Goal: Task Accomplishment & Management: Complete application form

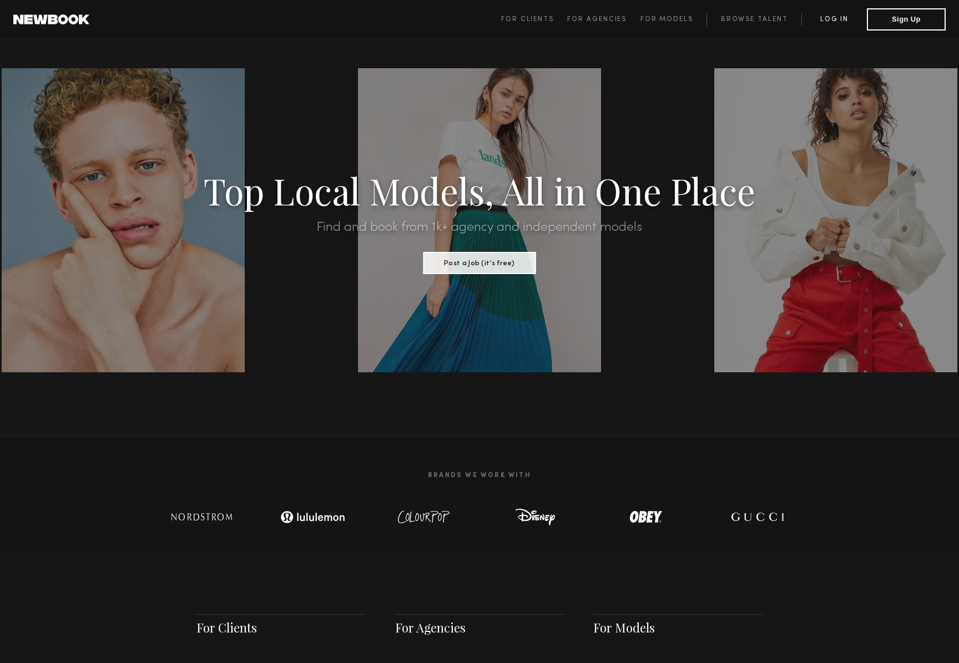
click at [830, 14] on link "Log in" at bounding box center [833, 19] width 65 height 13
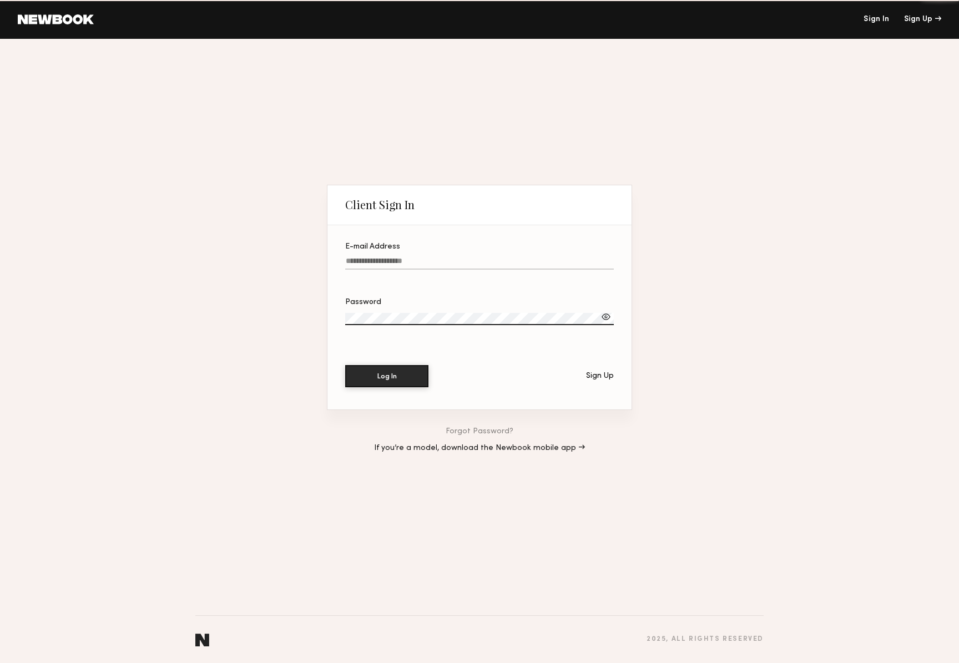
type input "**********"
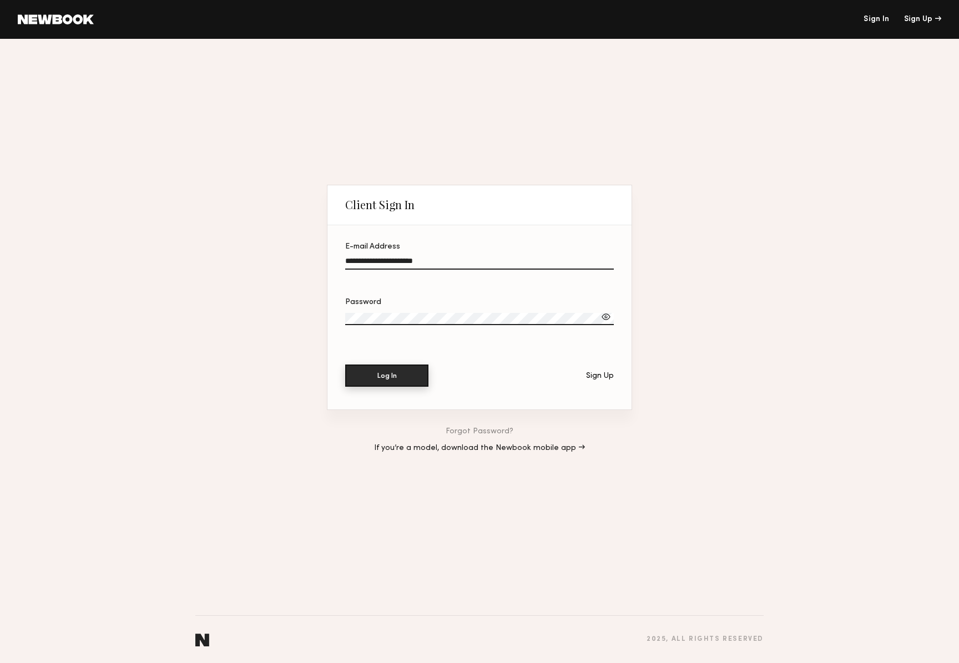
click at [402, 381] on button "Log In" at bounding box center [386, 376] width 83 height 22
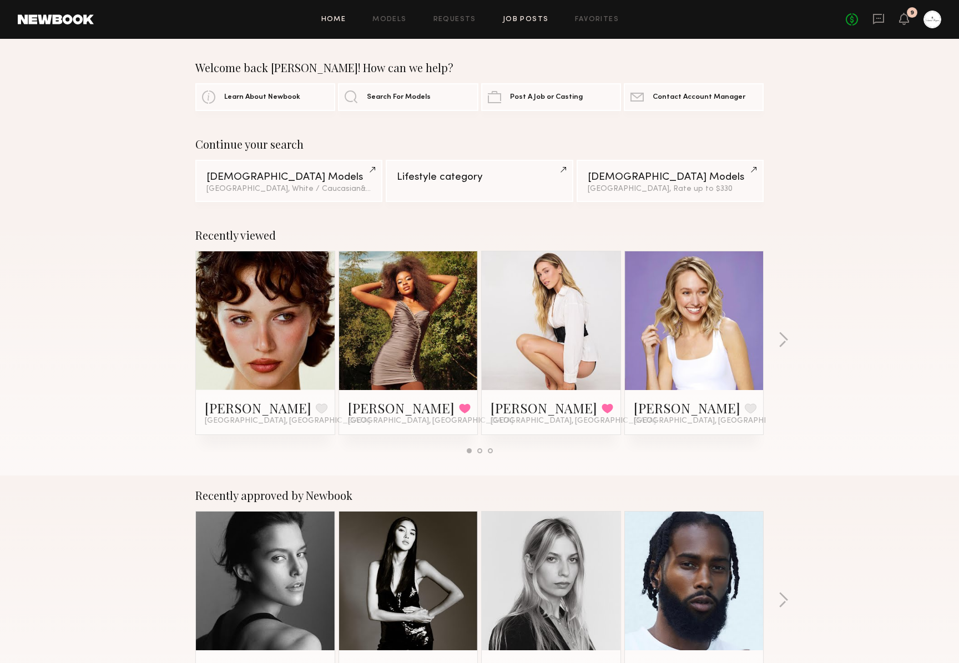
click at [543, 17] on link "Job Posts" at bounding box center [526, 19] width 46 height 7
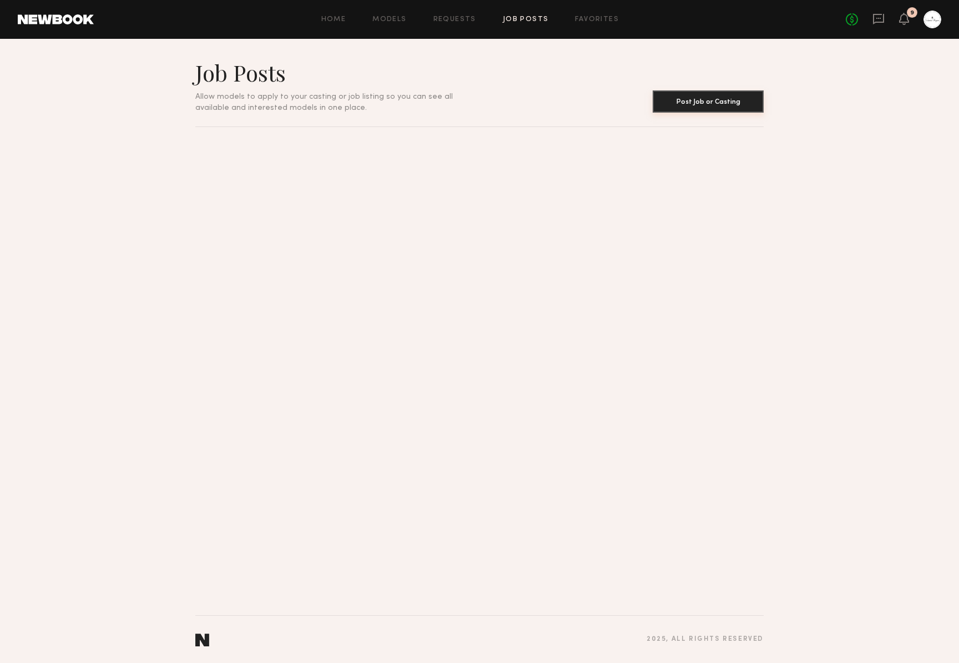
click at [690, 107] on button "Post Job or Casting" at bounding box center [708, 101] width 111 height 22
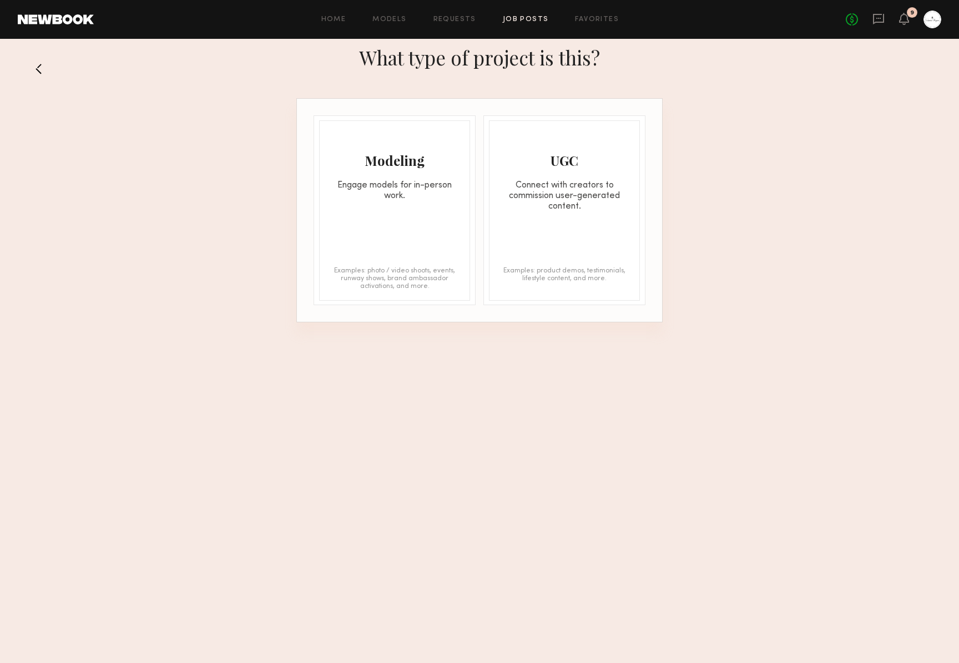
click at [388, 169] on div "Modeling Engage models for in-person work." at bounding box center [395, 161] width 150 height 80
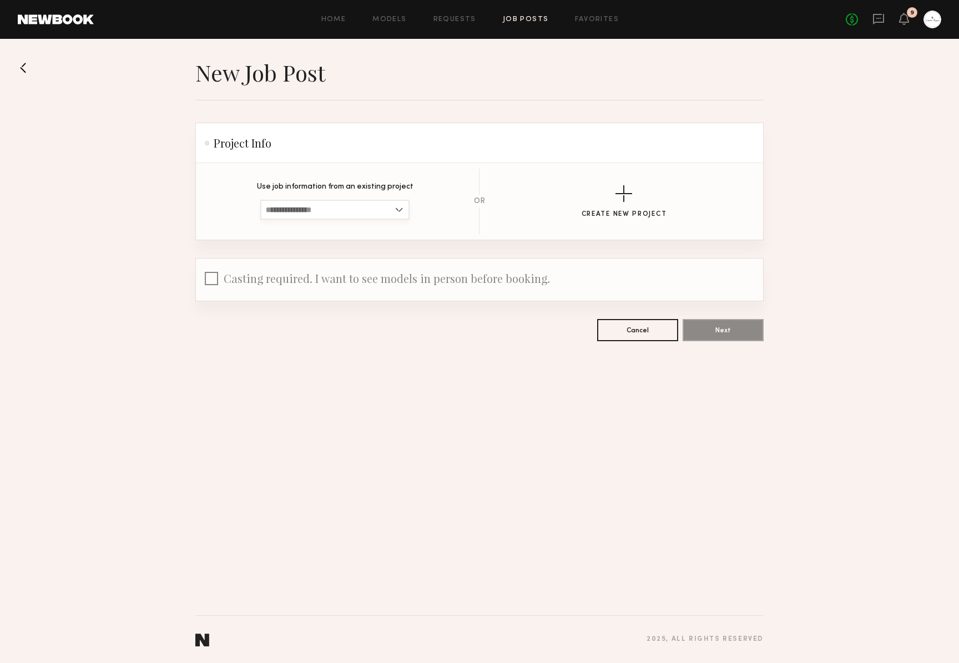
click at [313, 217] on input at bounding box center [334, 210] width 149 height 20
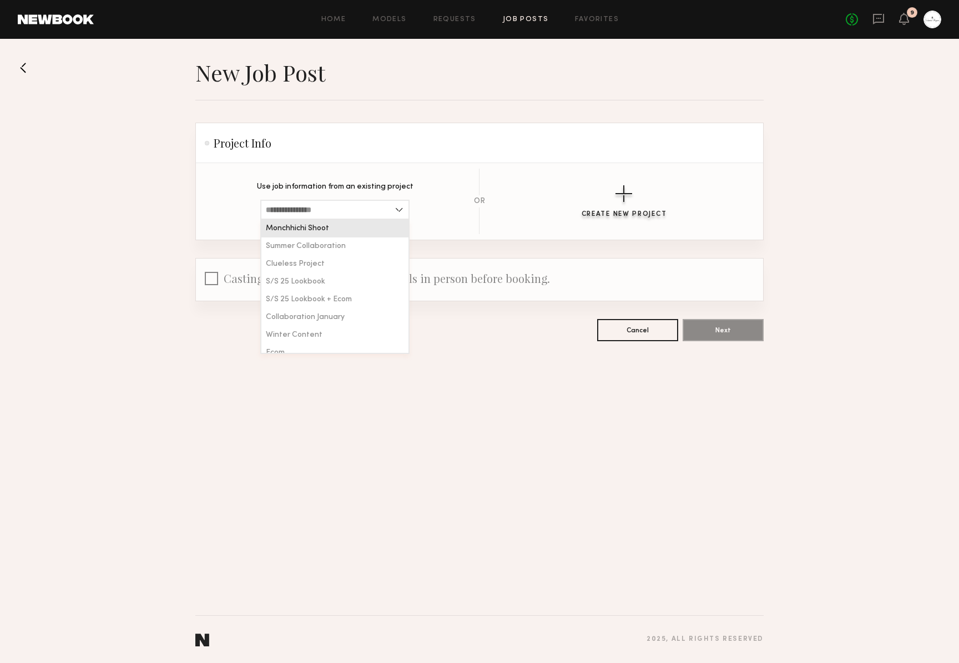
click at [636, 194] on button "Create New Project" at bounding box center [624, 201] width 85 height 33
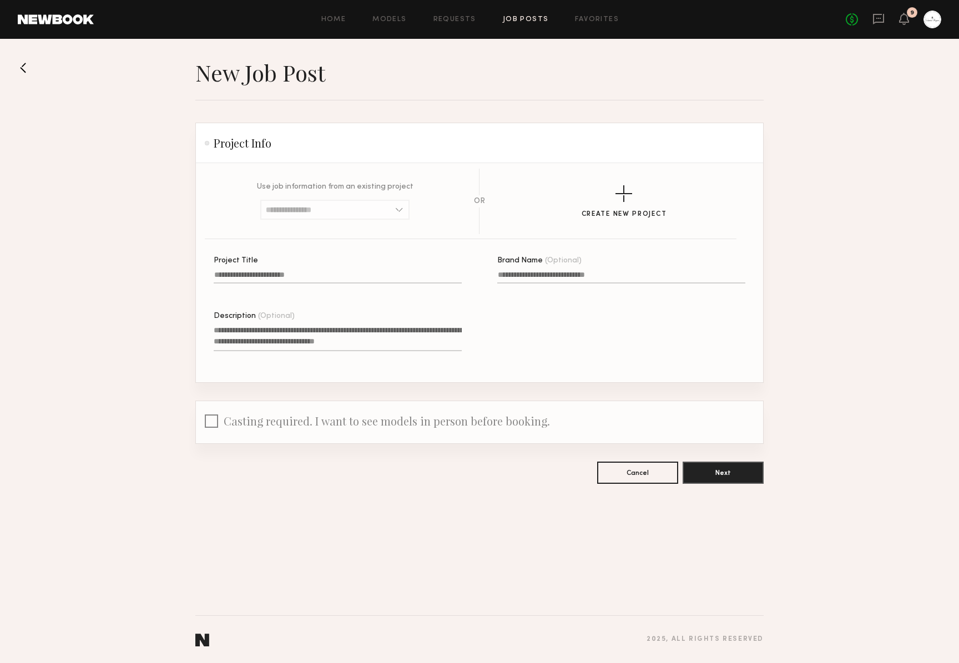
click at [329, 274] on input "Project Title" at bounding box center [338, 277] width 248 height 13
type input "*"
type input "**********"
click at [528, 284] on label "Brand Name (Optional)" at bounding box center [621, 276] width 248 height 38
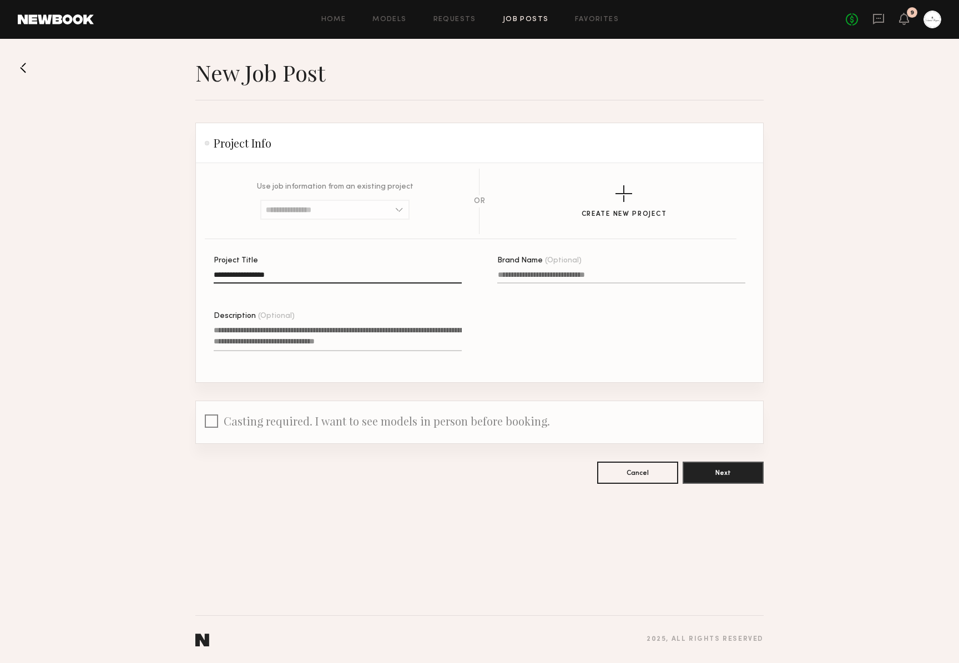
click at [528, 284] on input "Brand Name (Optional)" at bounding box center [621, 277] width 248 height 13
type input "**********"
click at [310, 333] on textarea "Description (Optional)" at bounding box center [338, 338] width 248 height 27
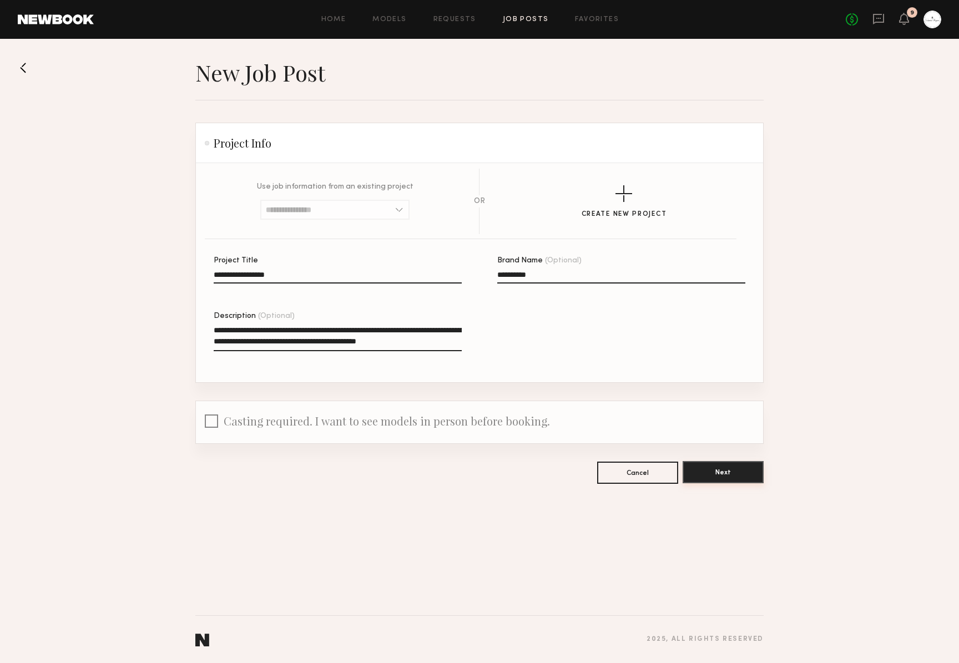
type textarea "**********"
click at [729, 473] on button "Next" at bounding box center [723, 472] width 81 height 22
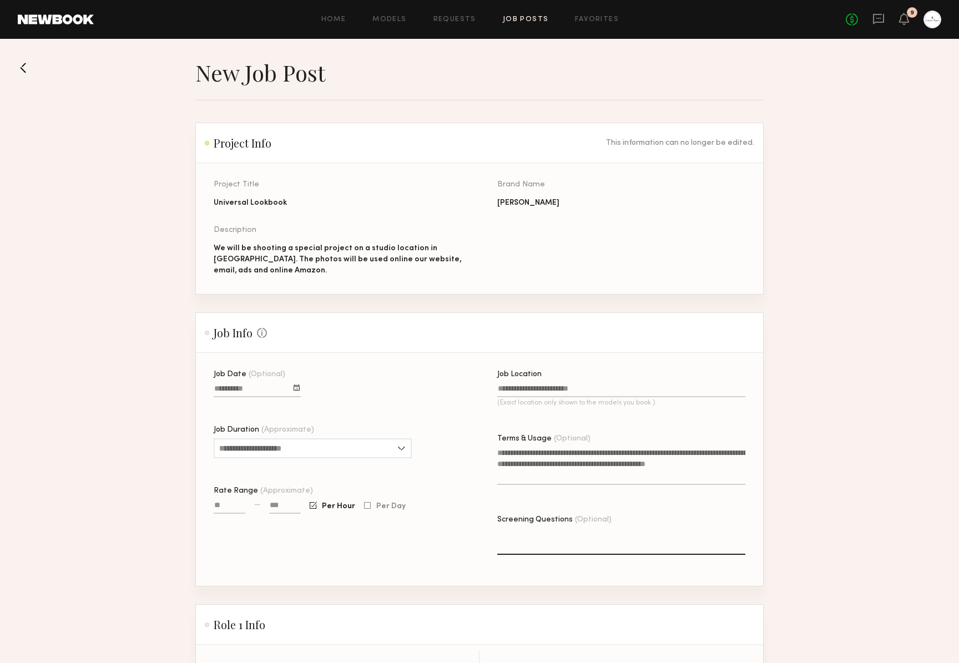
click at [294, 390] on div at bounding box center [297, 388] width 6 height 6
click at [339, 409] on button "button" at bounding box center [340, 408] width 7 height 7
click at [282, 451] on button "10" at bounding box center [281, 450] width 18 height 11
click at [281, 451] on input "Job Duration (Approximate)" at bounding box center [313, 448] width 198 height 20
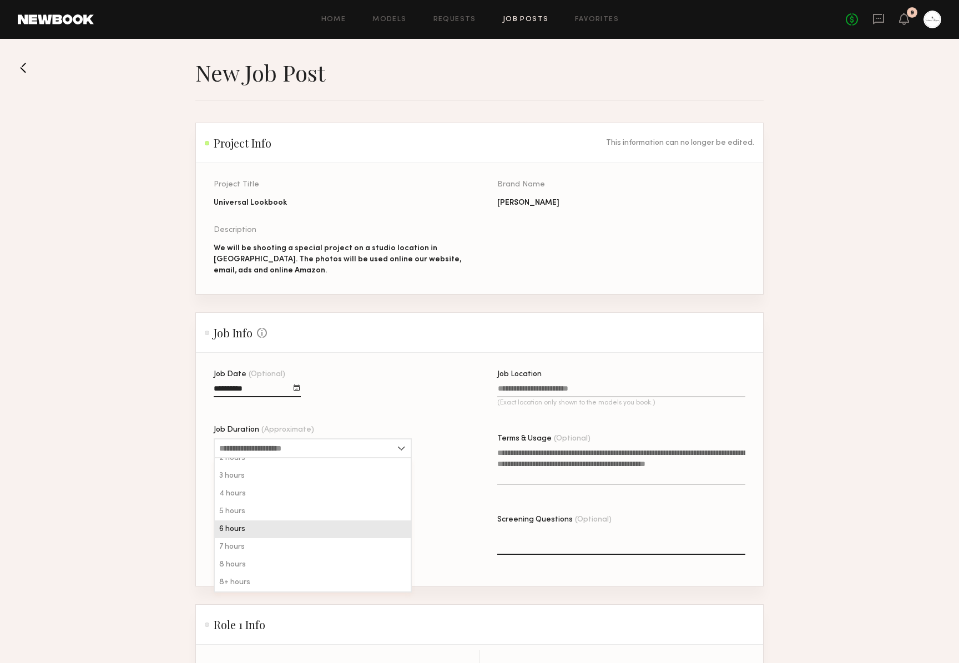
click at [295, 534] on div "6 hours" at bounding box center [313, 530] width 196 height 18
type input "*******"
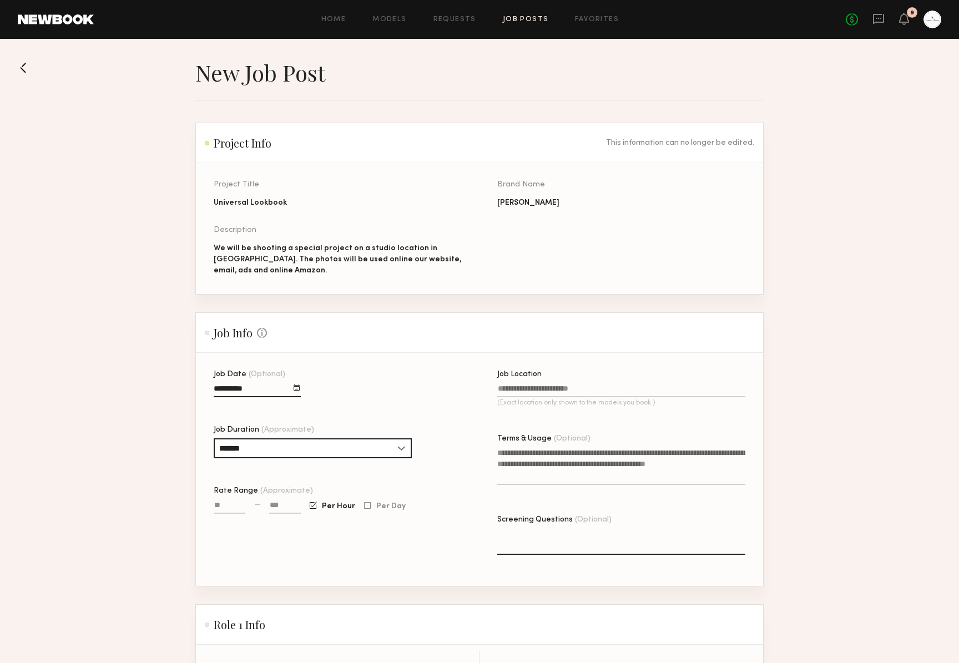
click at [231, 506] on input "Rate Range (Approximate)" at bounding box center [230, 507] width 32 height 13
click at [283, 507] on input at bounding box center [285, 507] width 32 height 13
click at [225, 508] on input "Rate Range (Approximate)" at bounding box center [230, 507] width 32 height 13
type input "***"
click at [272, 503] on input at bounding box center [285, 507] width 32 height 13
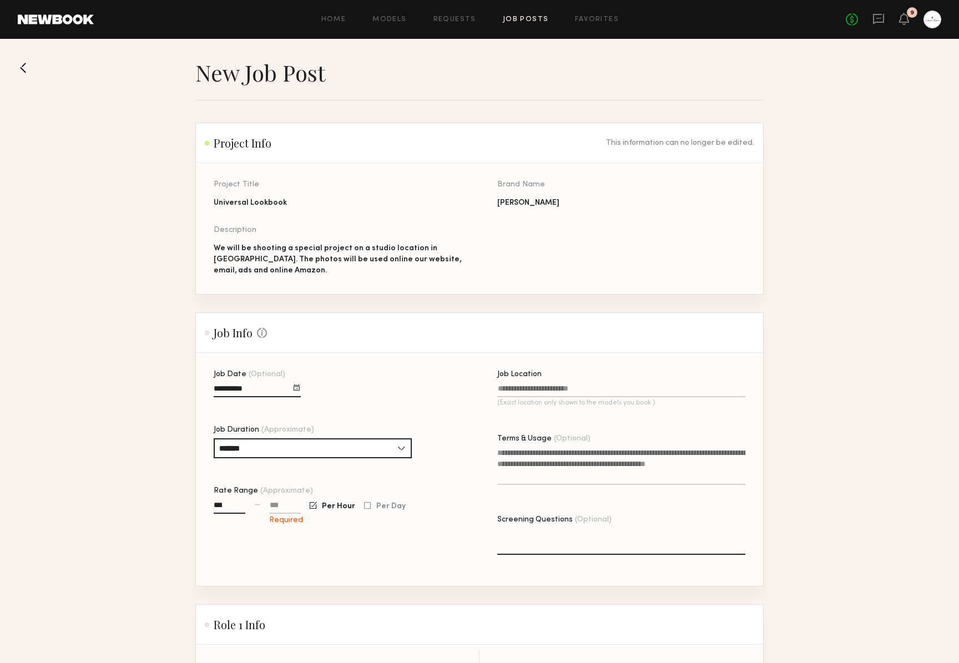
type input "**"
type input "****"
click at [554, 387] on input "Job Location (Exact location only shown to the models you book.)" at bounding box center [621, 391] width 248 height 13
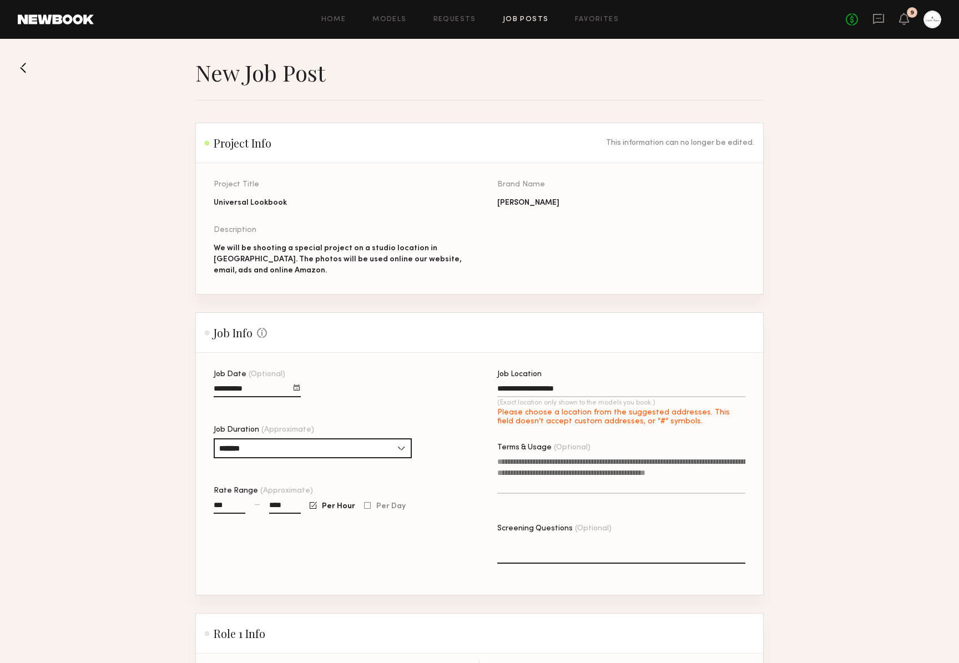
type input "**********"
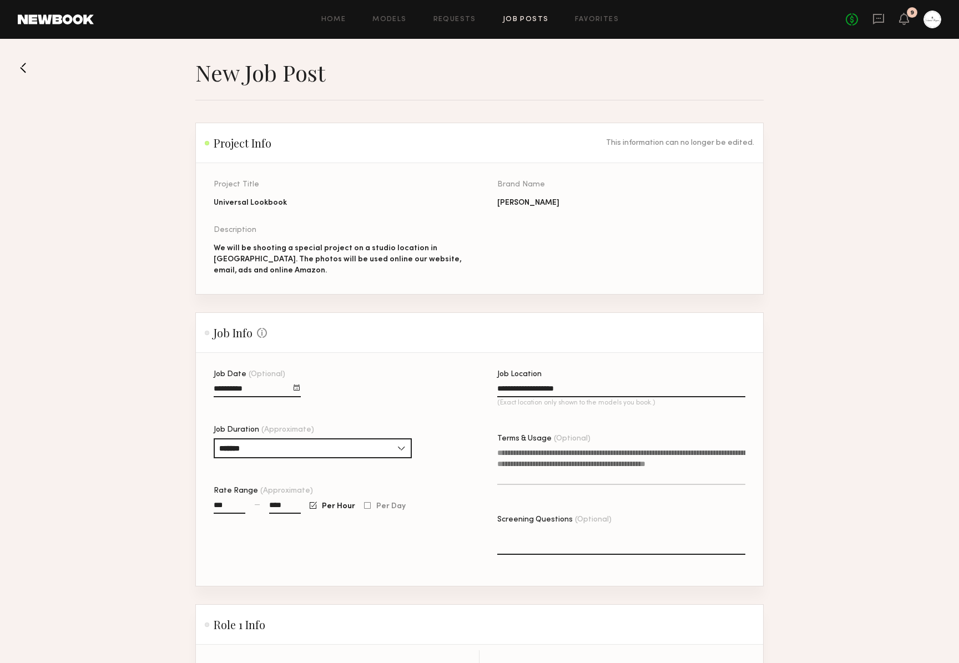
click at [555, 459] on textarea "Terms & Usage (Optional)" at bounding box center [621, 466] width 248 height 38
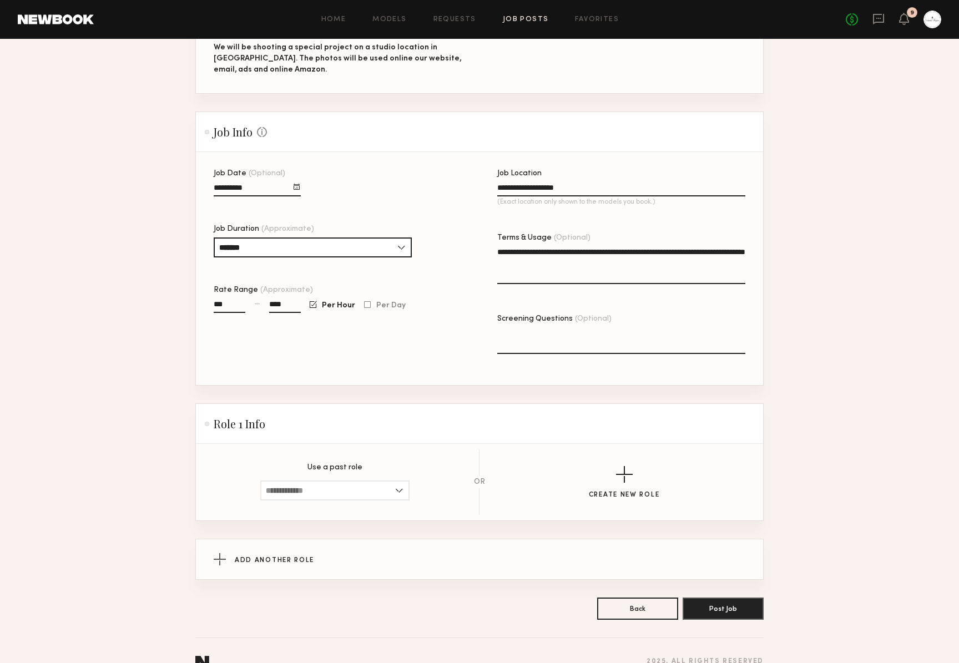
scroll to position [206, 0]
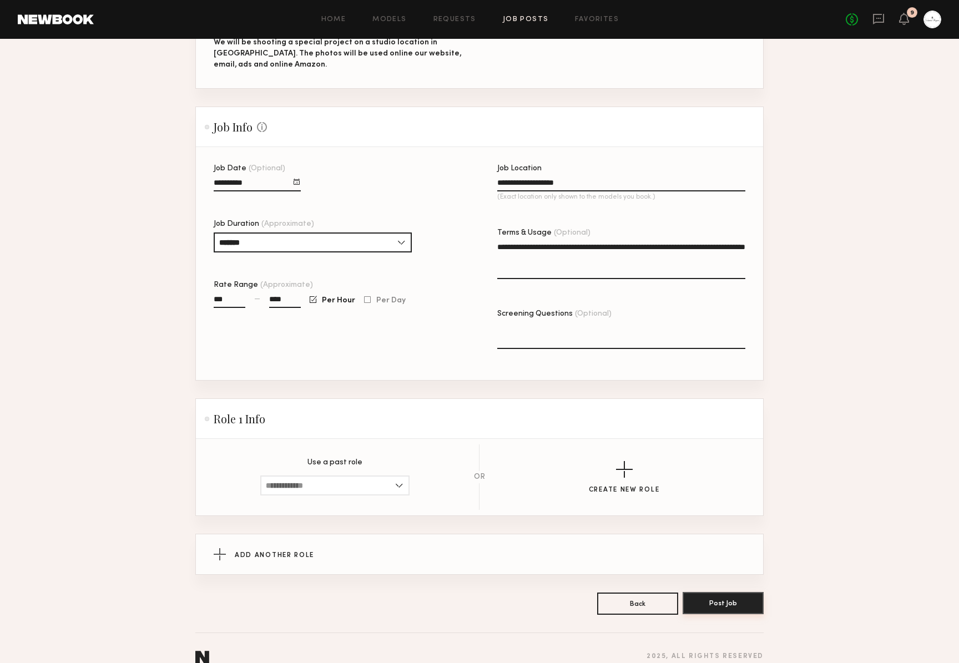
type textarea "**********"
click at [727, 605] on button "Post Job" at bounding box center [723, 603] width 81 height 22
click at [394, 481] on input at bounding box center [334, 486] width 149 height 20
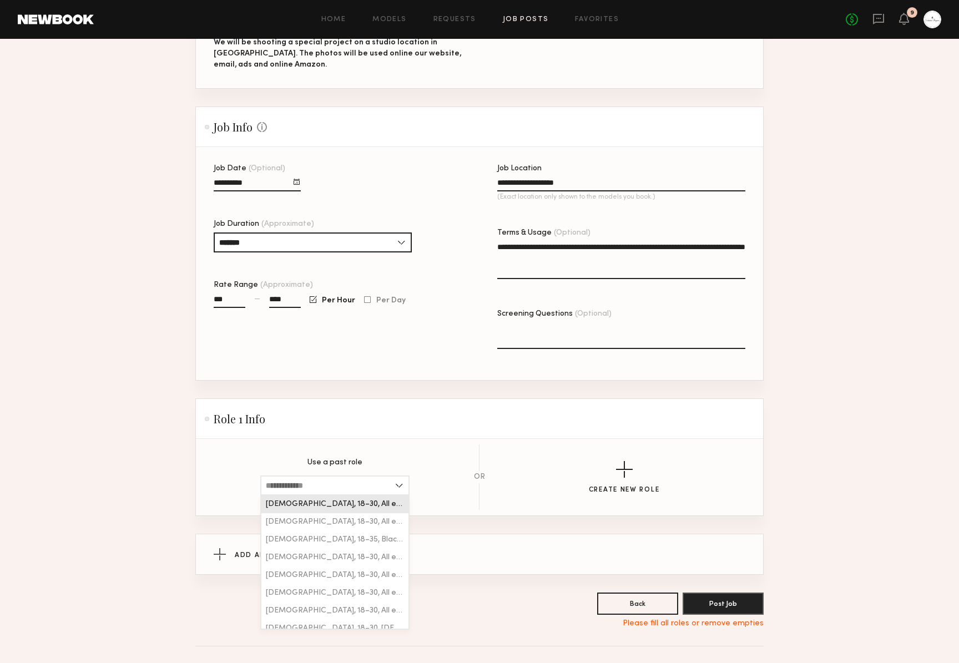
click at [373, 506] on div "[DEMOGRAPHIC_DATA], 18–30, All ethnicities" at bounding box center [334, 505] width 147 height 18
type input "**********"
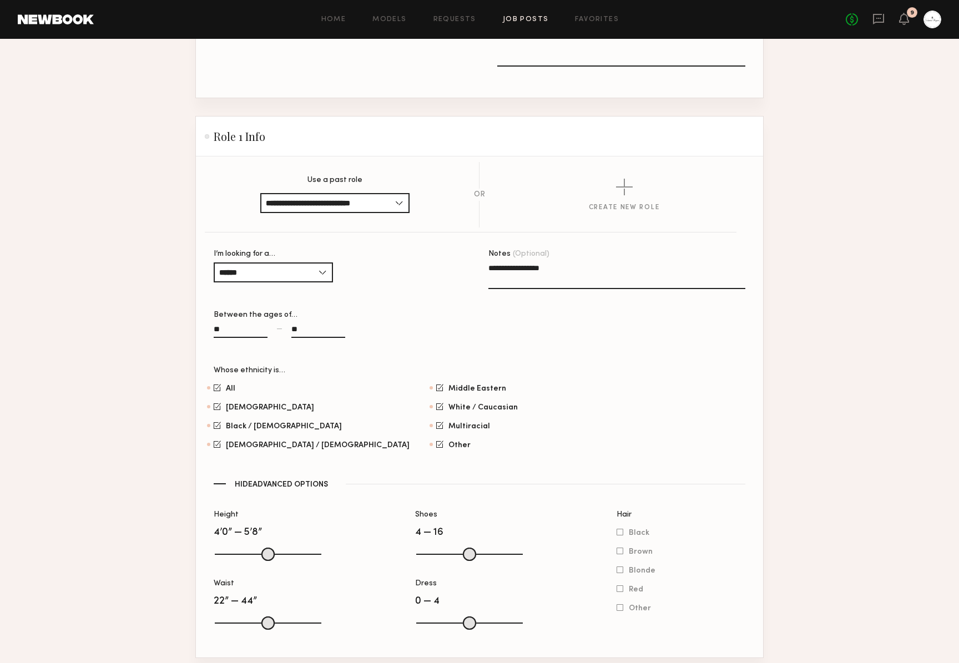
scroll to position [492, 0]
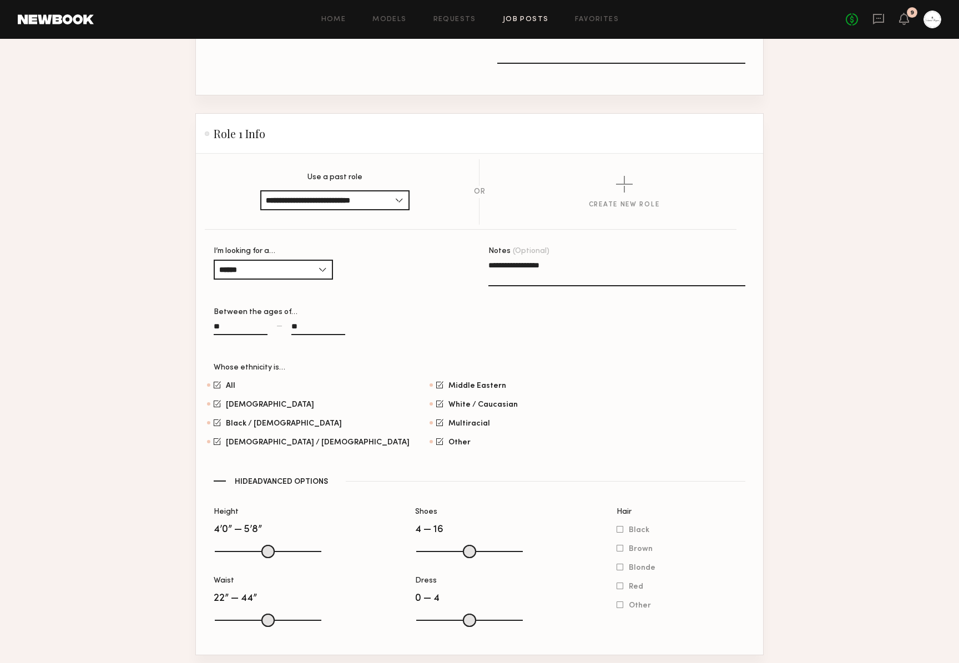
drag, startPoint x: 560, startPoint y: 267, endPoint x: 462, endPoint y: 267, distance: 98.8
click at [462, 267] on section "**********" at bounding box center [480, 361] width 532 height 229
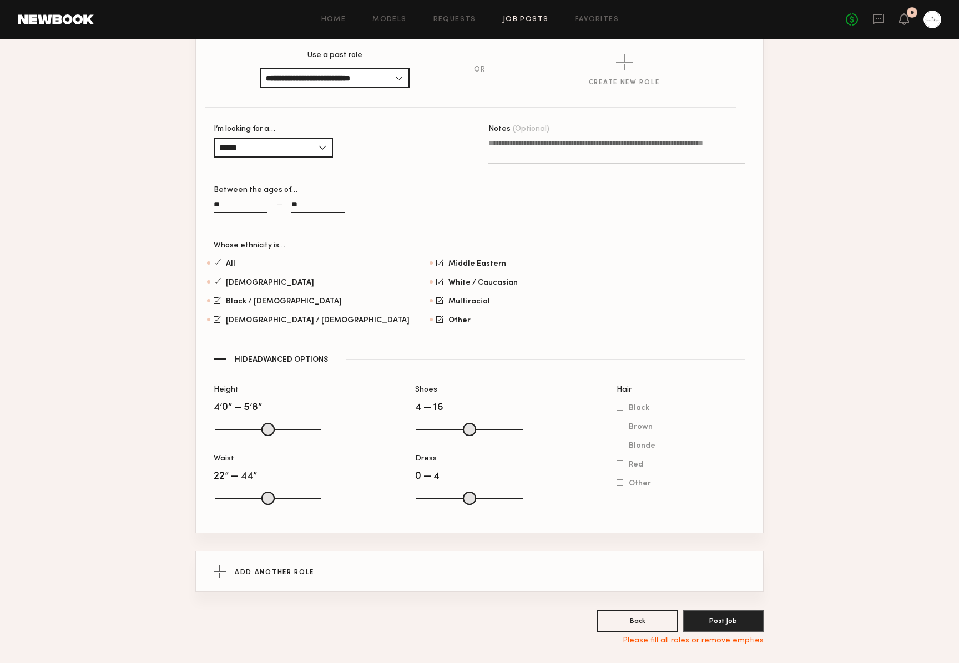
scroll to position [628, 0]
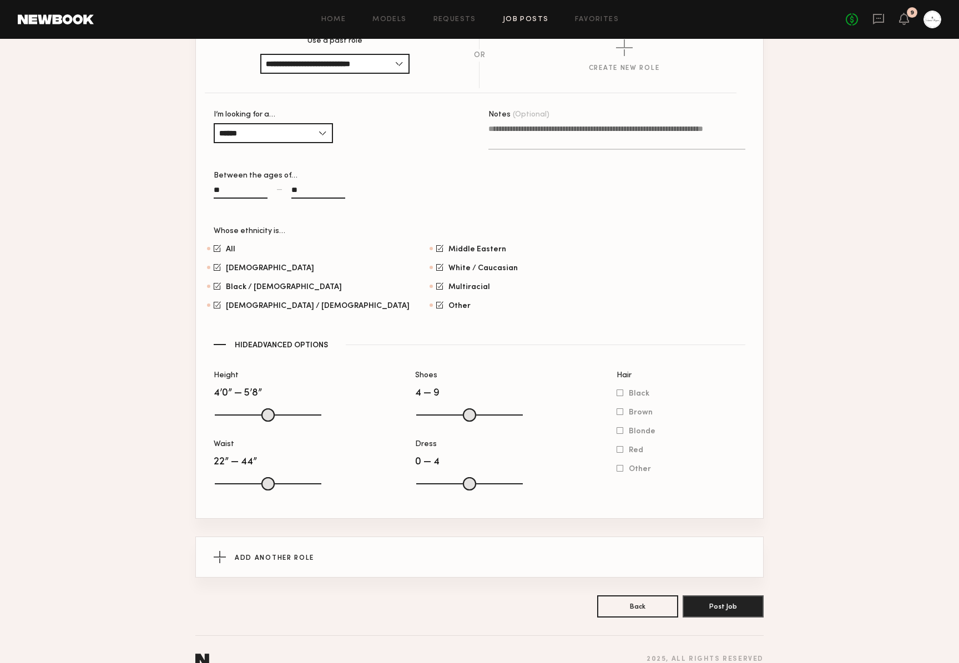
drag, startPoint x: 513, startPoint y: 415, endPoint x: 461, endPoint y: 415, distance: 52.7
type input "*"
click at [461, 415] on input "range" at bounding box center [469, 414] width 107 height 13
drag, startPoint x: 317, startPoint y: 485, endPoint x: 279, endPoint y: 490, distance: 38.6
type input "**"
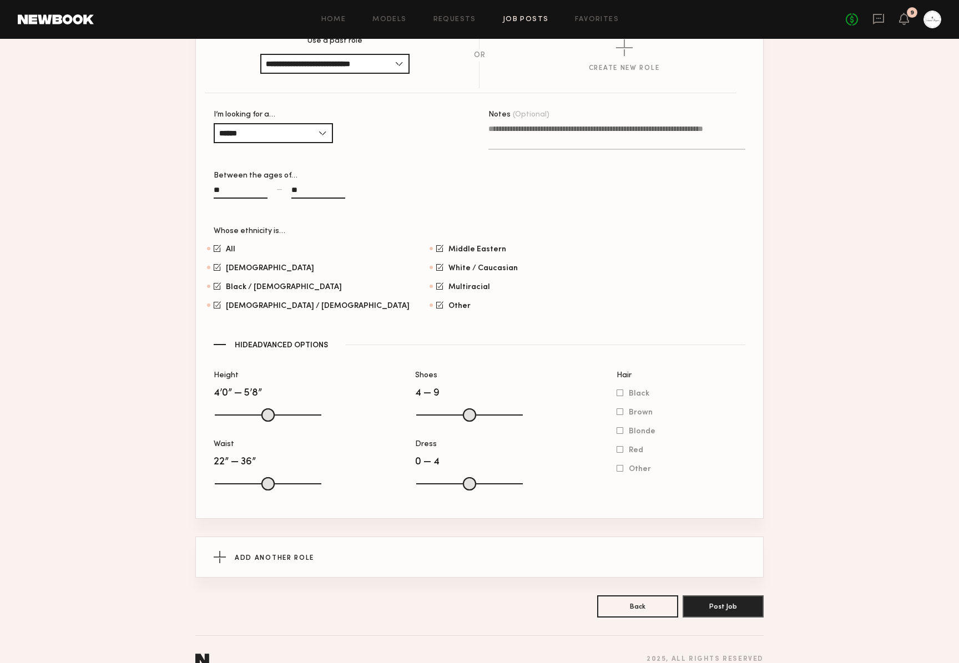
click at [279, 490] on input "range" at bounding box center [268, 483] width 107 height 13
click at [728, 608] on button "Post Job" at bounding box center [723, 606] width 81 height 22
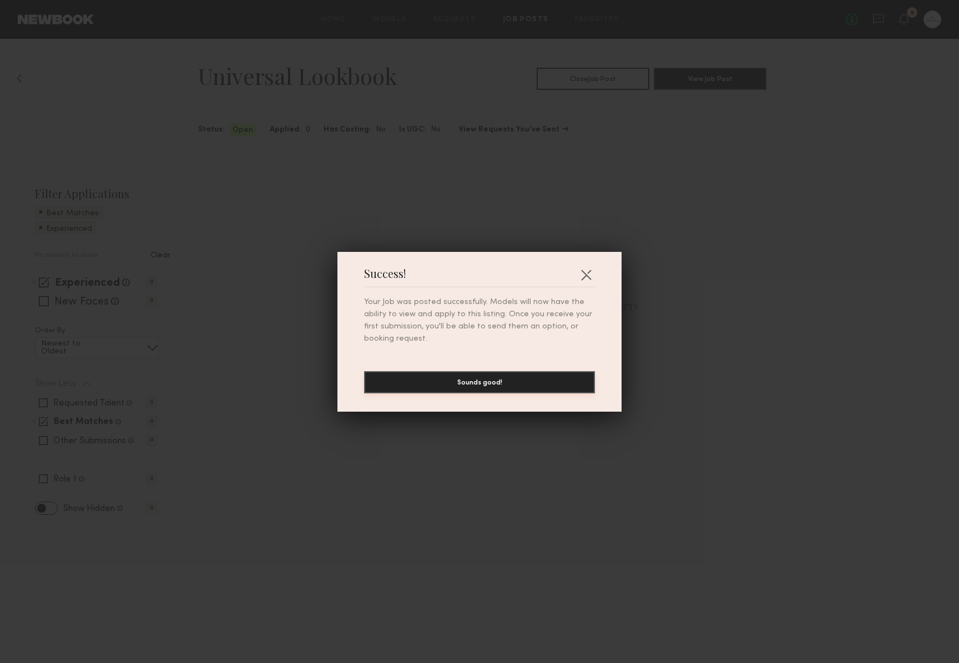
click at [505, 380] on button "Sounds good!" at bounding box center [479, 382] width 231 height 22
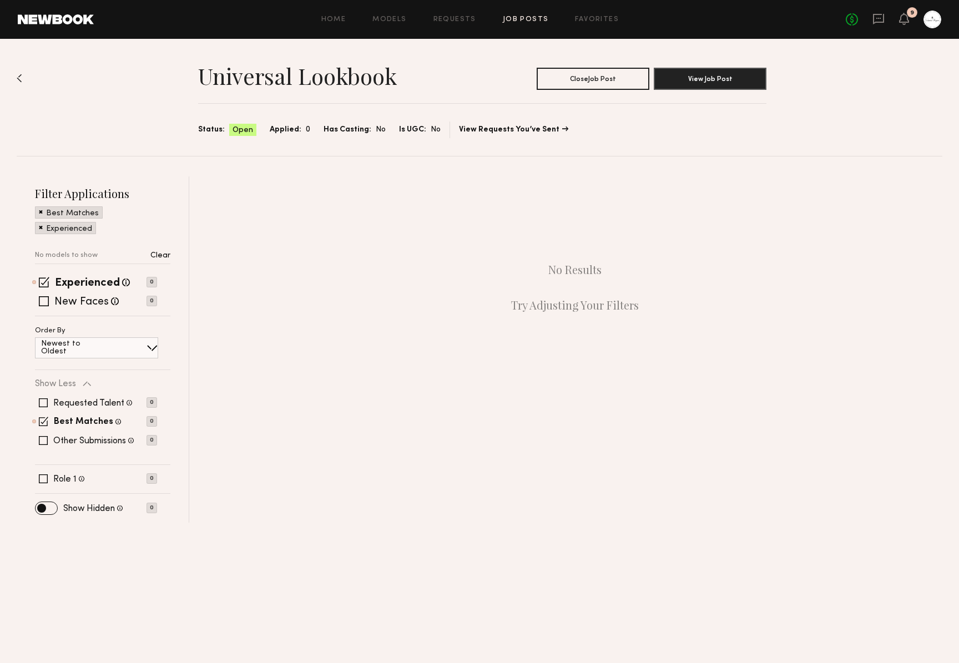
click at [520, 22] on link "Job Posts" at bounding box center [526, 19] width 46 height 7
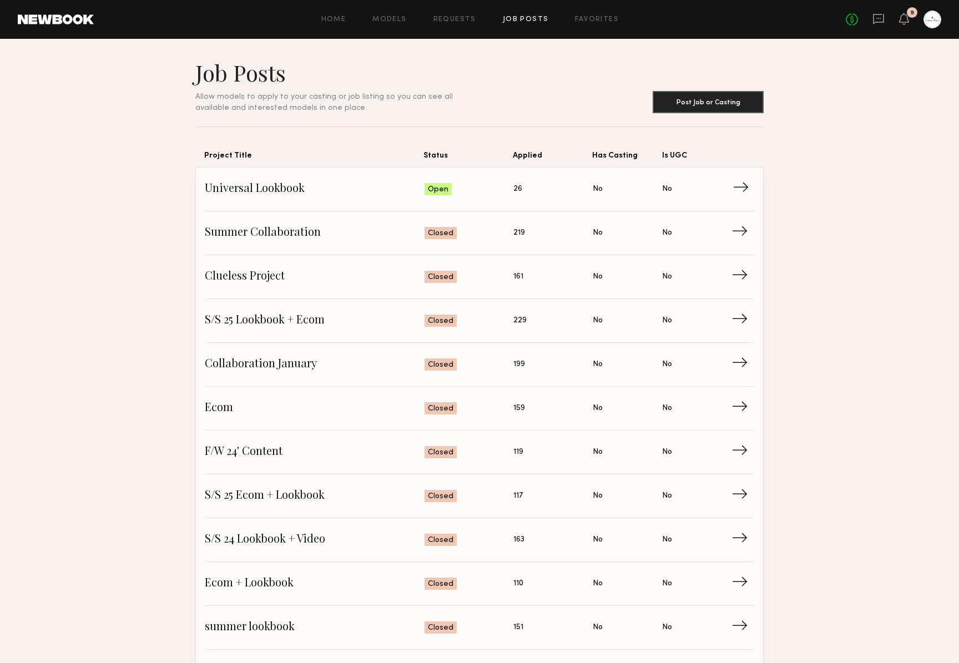
click at [282, 188] on span "Universal Lookbook" at bounding box center [315, 189] width 220 height 17
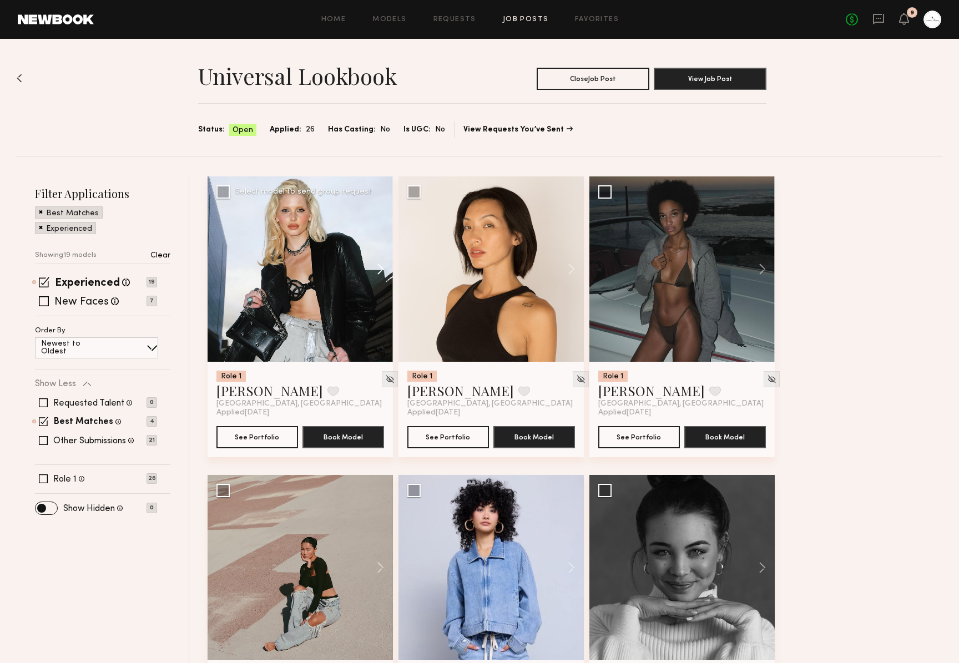
click at [378, 271] on button at bounding box center [375, 268] width 36 height 185
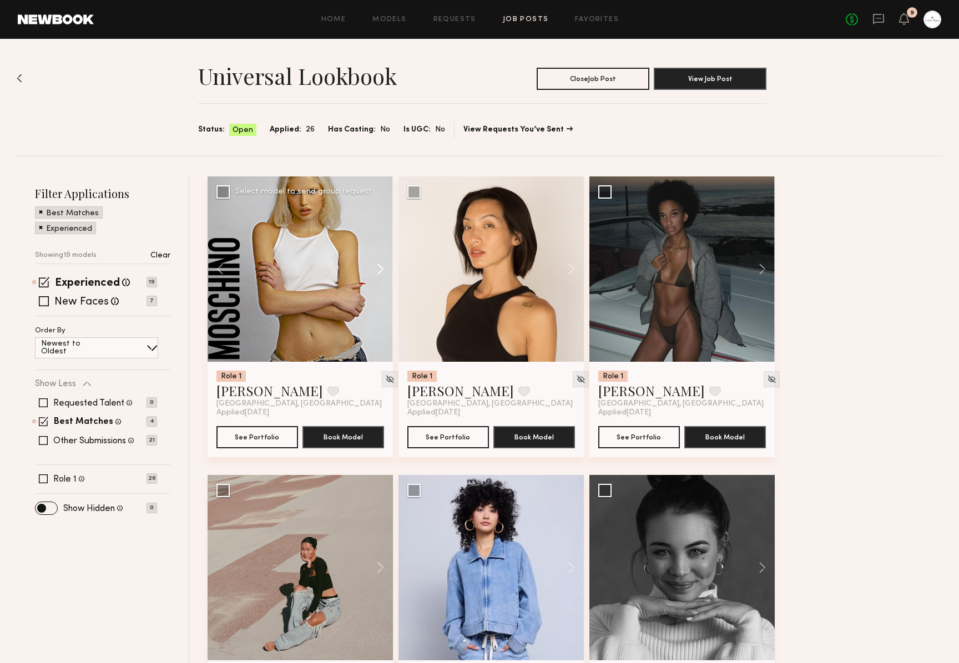
click at [378, 271] on button at bounding box center [375, 268] width 36 height 185
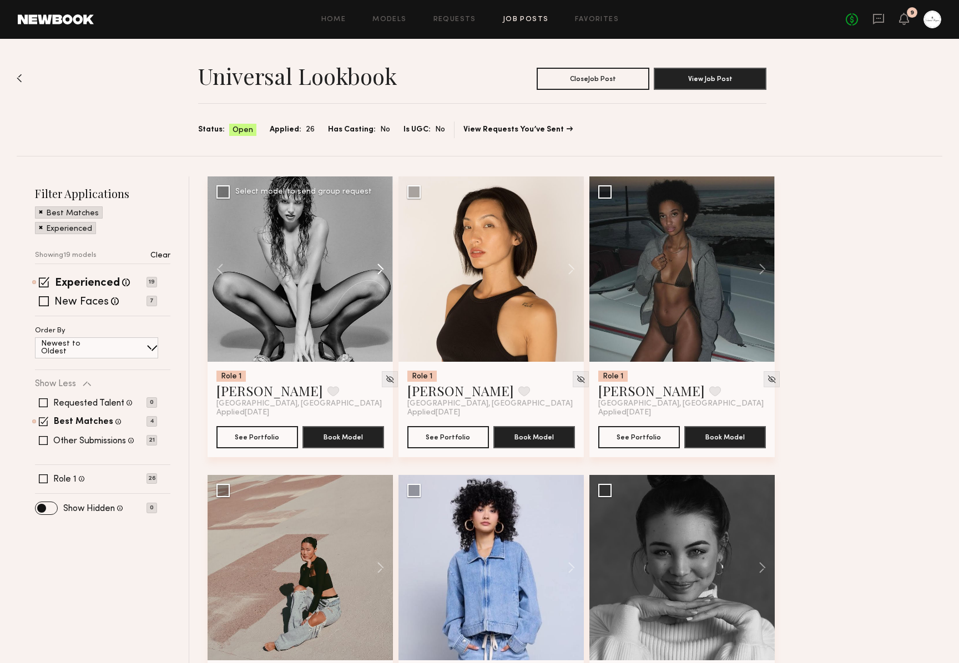
click at [378, 271] on button at bounding box center [375, 268] width 36 height 185
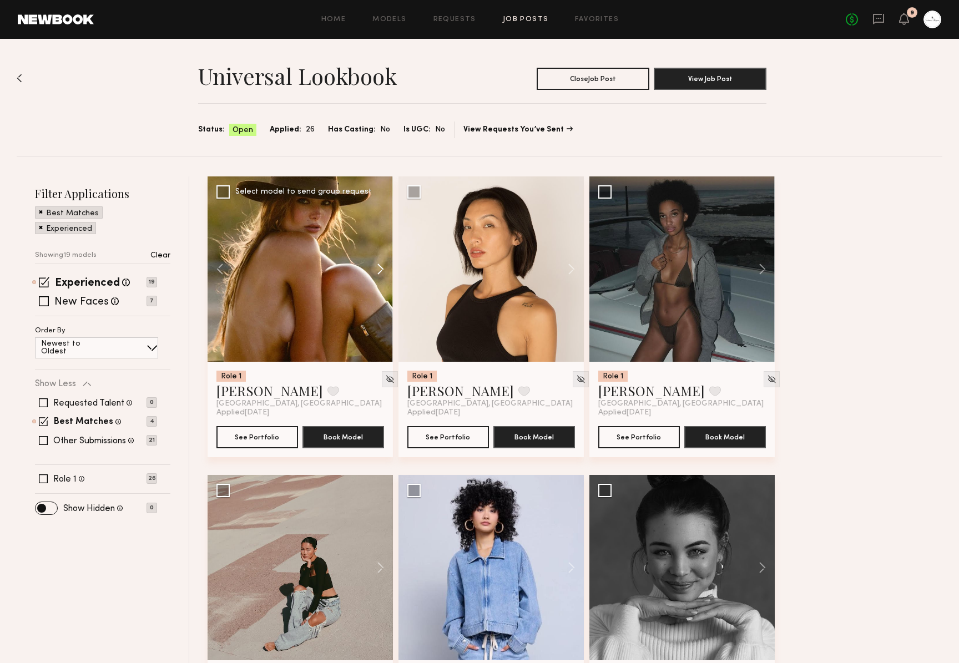
click at [378, 271] on button at bounding box center [375, 268] width 36 height 185
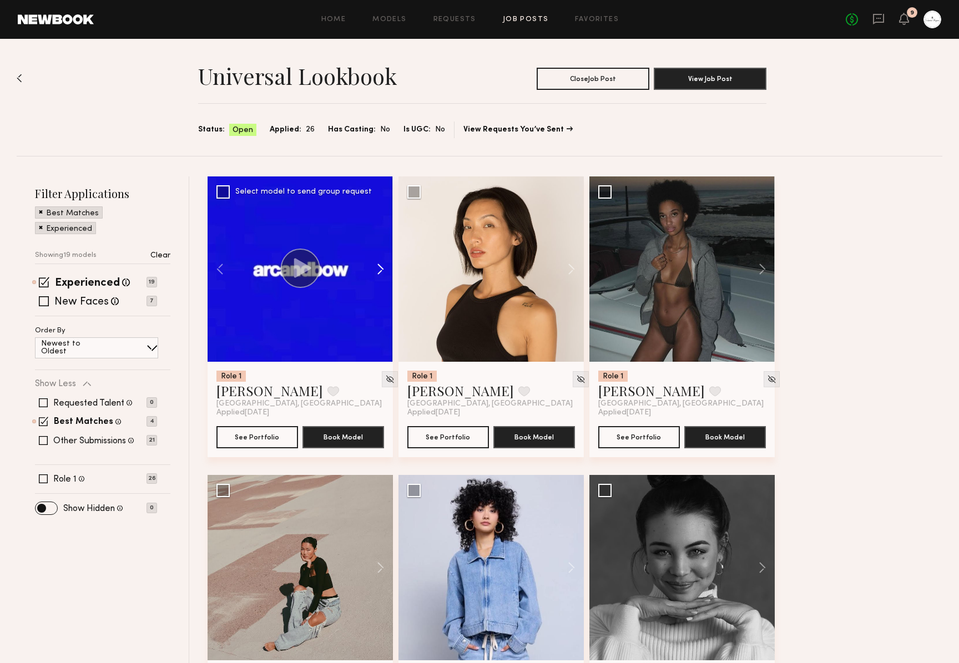
click at [378, 271] on button at bounding box center [375, 268] width 36 height 185
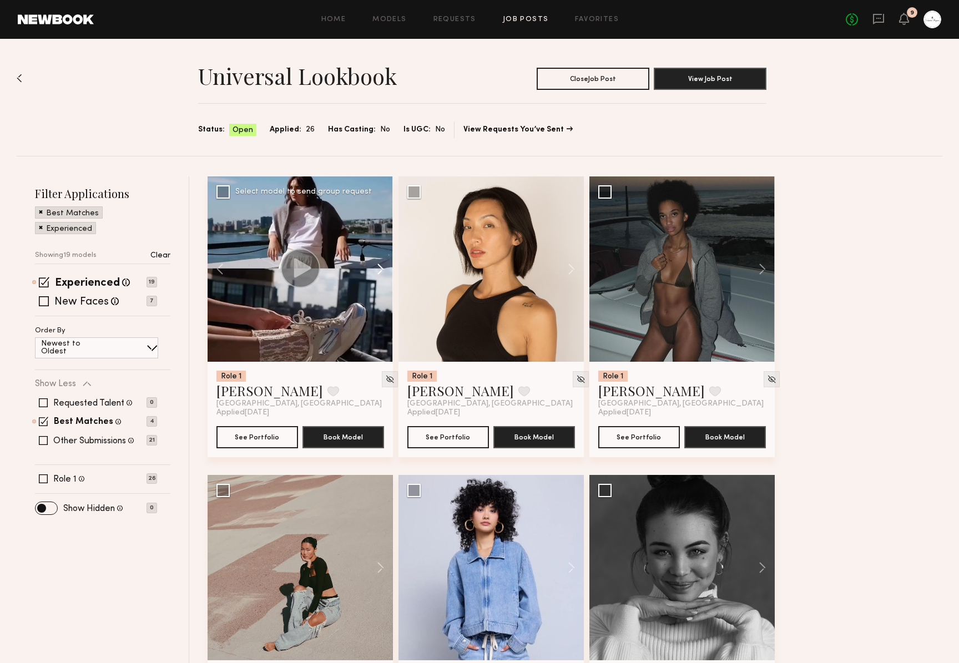
click at [378, 271] on button at bounding box center [375, 268] width 36 height 185
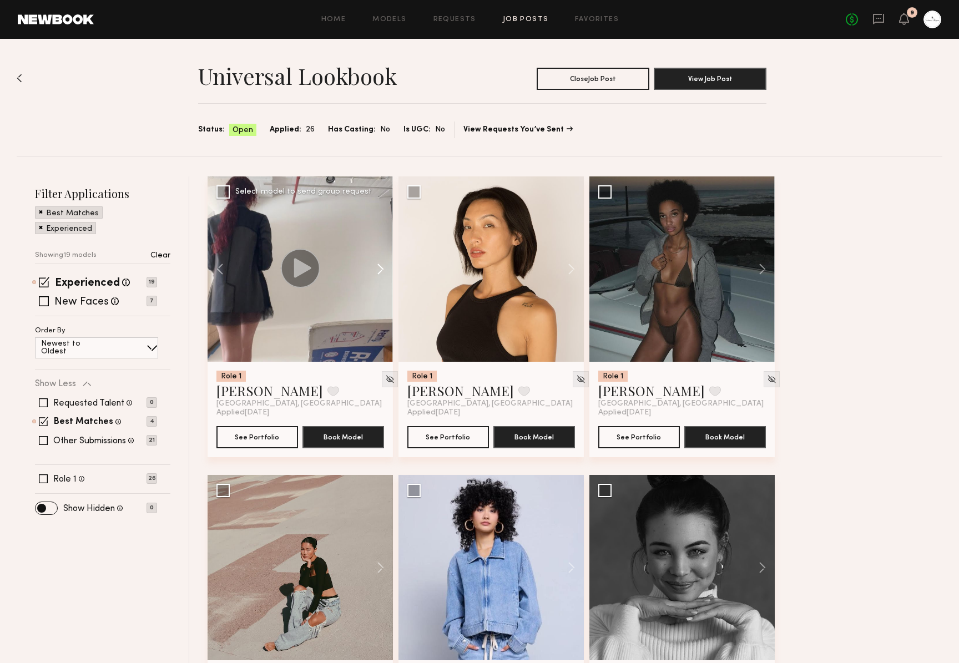
click at [378, 271] on button at bounding box center [375, 268] width 36 height 185
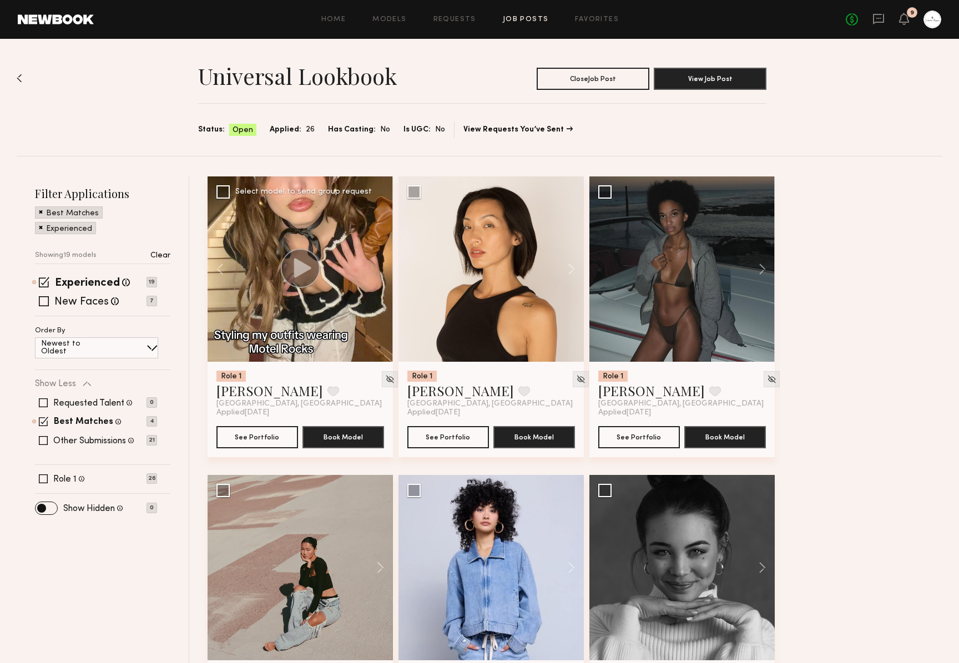
click at [378, 271] on div at bounding box center [300, 268] width 185 height 185
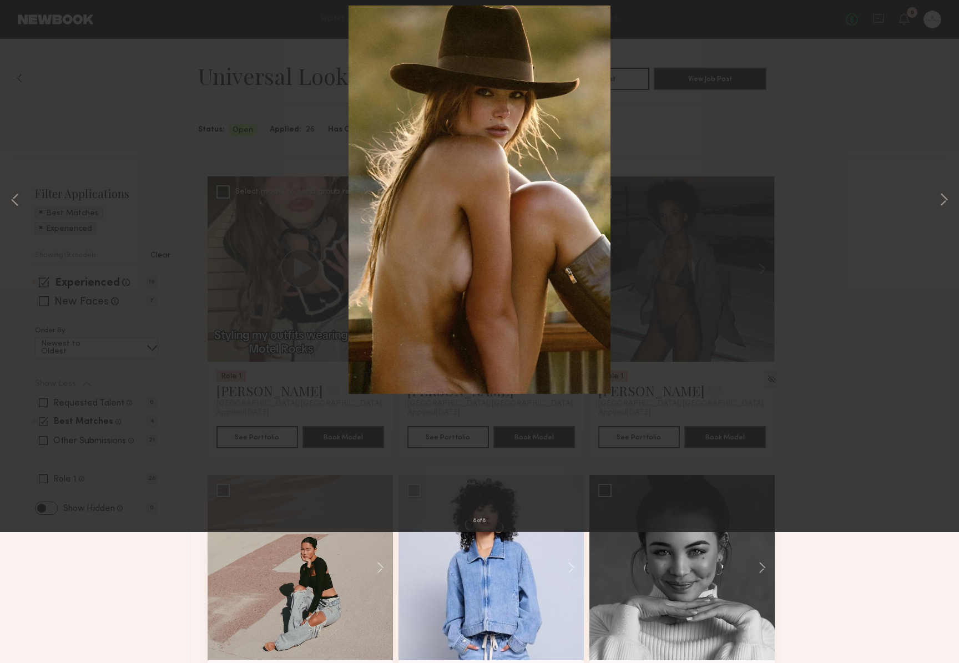
click at [813, 280] on div "8 of 8" at bounding box center [479, 331] width 959 height 663
click at [275, 260] on div "8 of 8" at bounding box center [479, 331] width 959 height 663
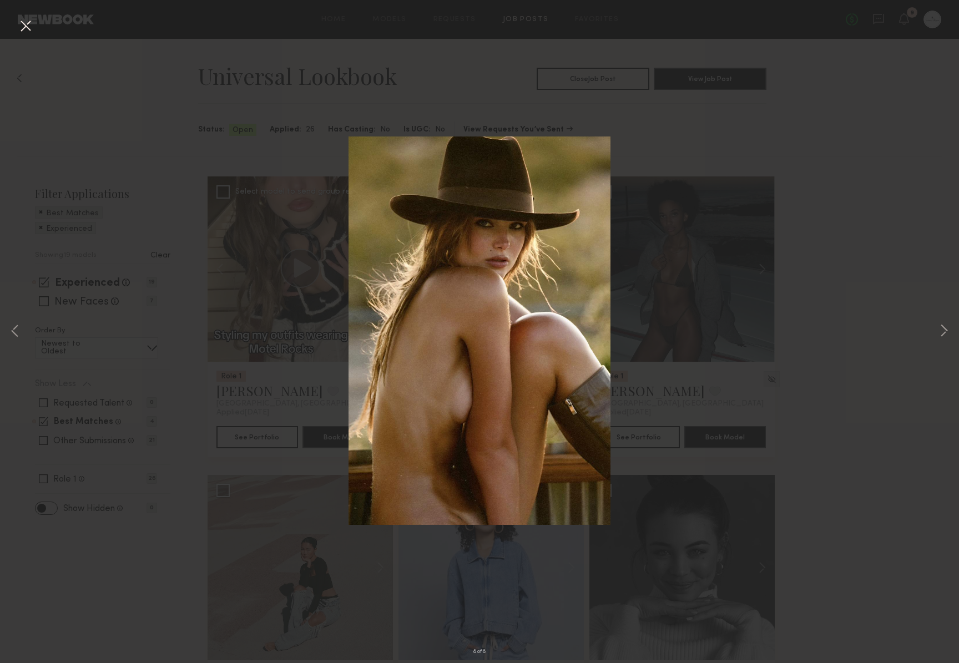
click at [24, 21] on button at bounding box center [26, 27] width 18 height 20
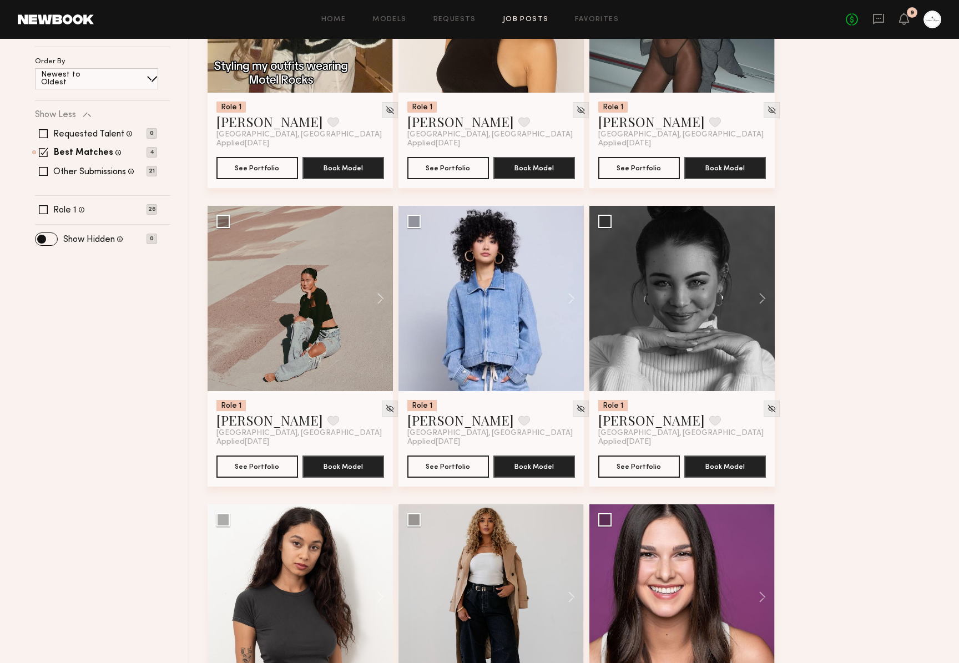
scroll to position [268, 0]
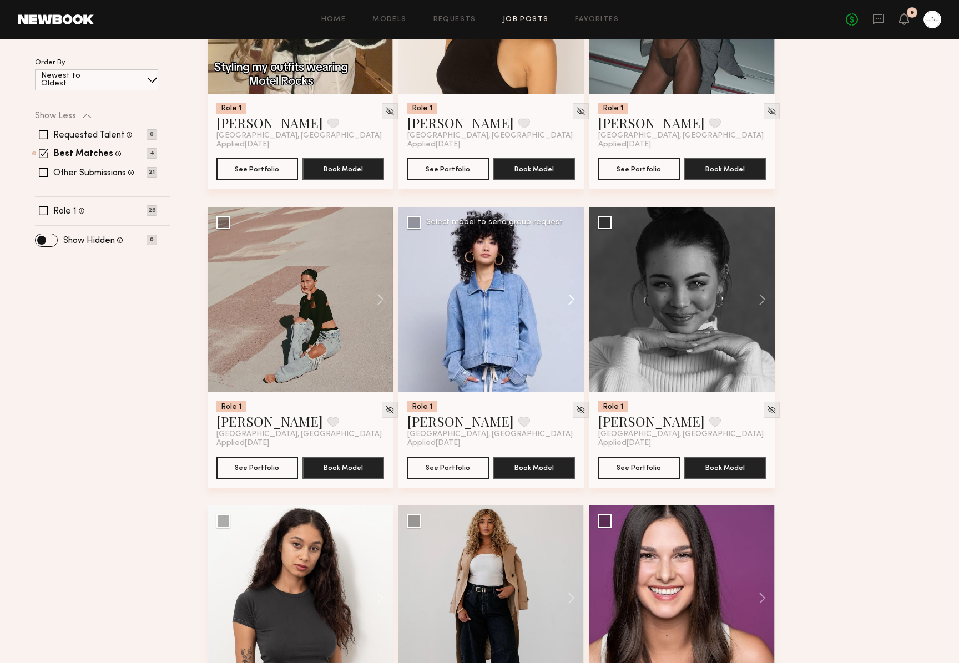
click at [573, 300] on button at bounding box center [566, 299] width 36 height 185
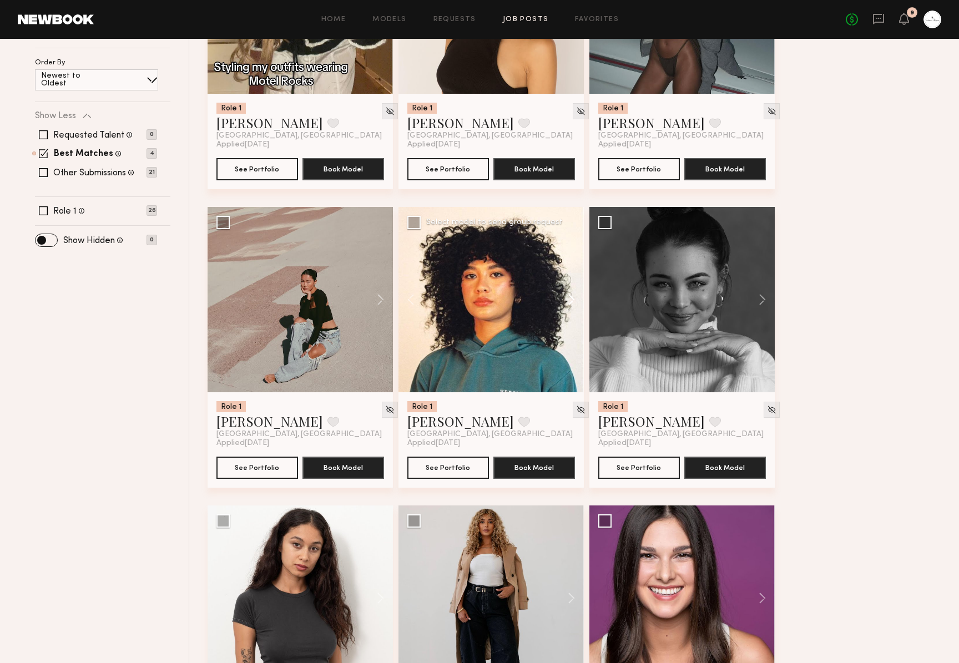
click at [573, 300] on button at bounding box center [566, 299] width 36 height 185
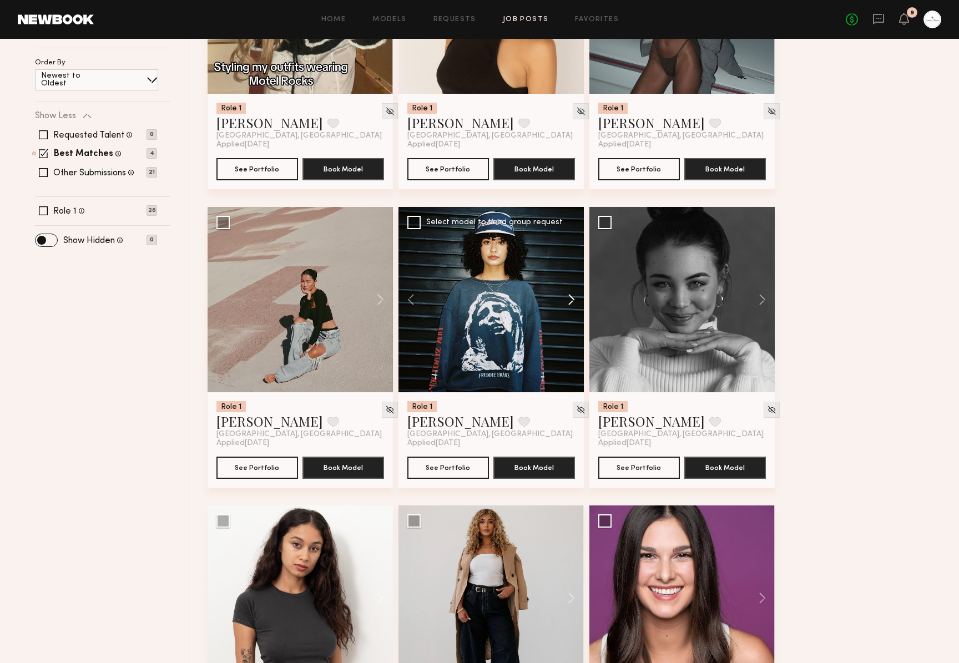
click at [573, 300] on button at bounding box center [566, 299] width 36 height 185
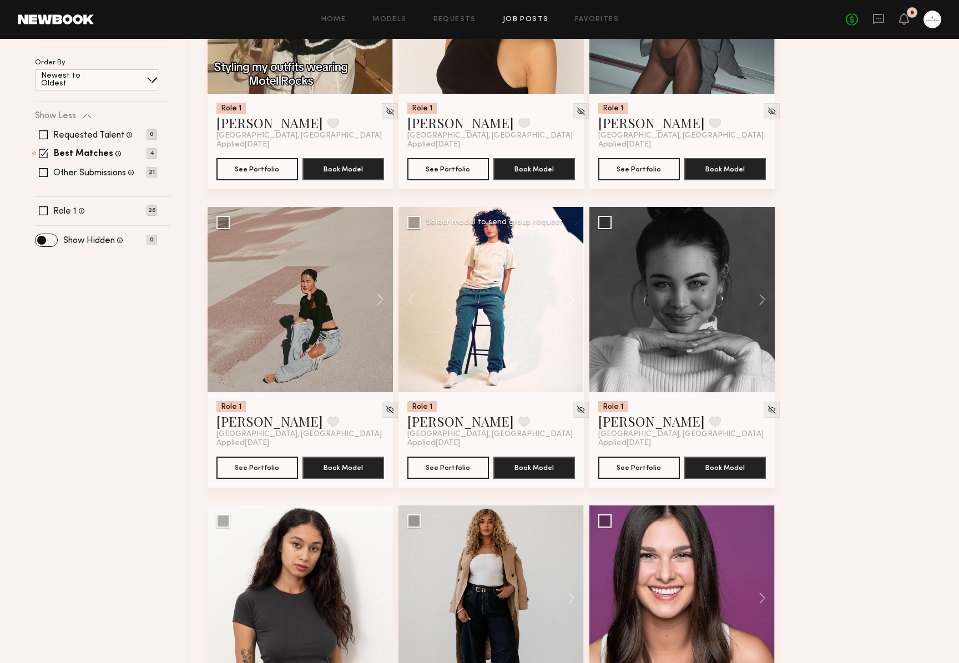
click at [573, 300] on button at bounding box center [566, 299] width 36 height 185
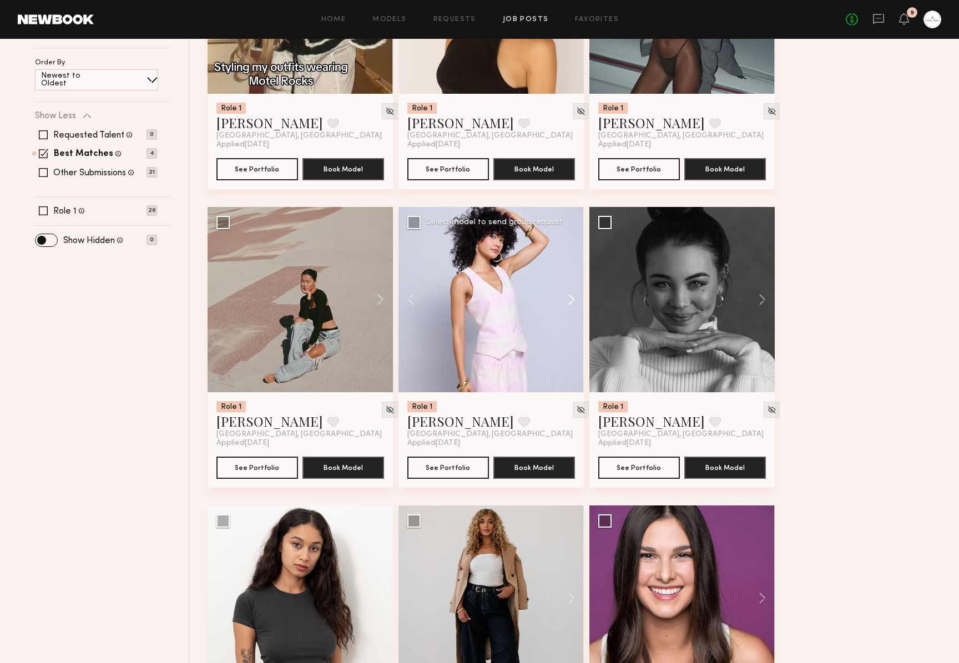
click at [573, 300] on button at bounding box center [566, 299] width 36 height 185
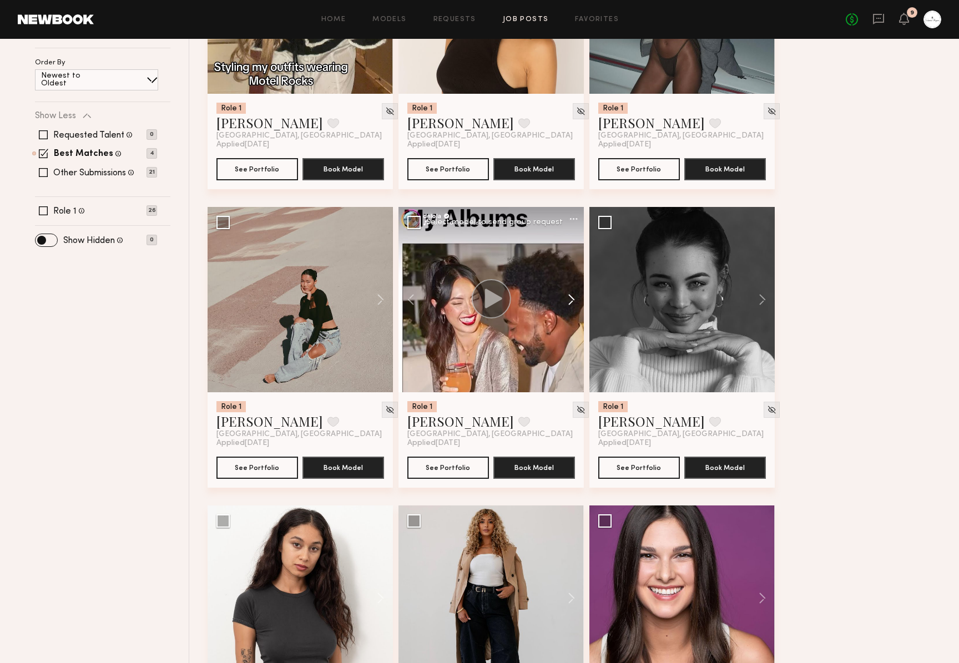
click at [573, 300] on button at bounding box center [566, 299] width 36 height 185
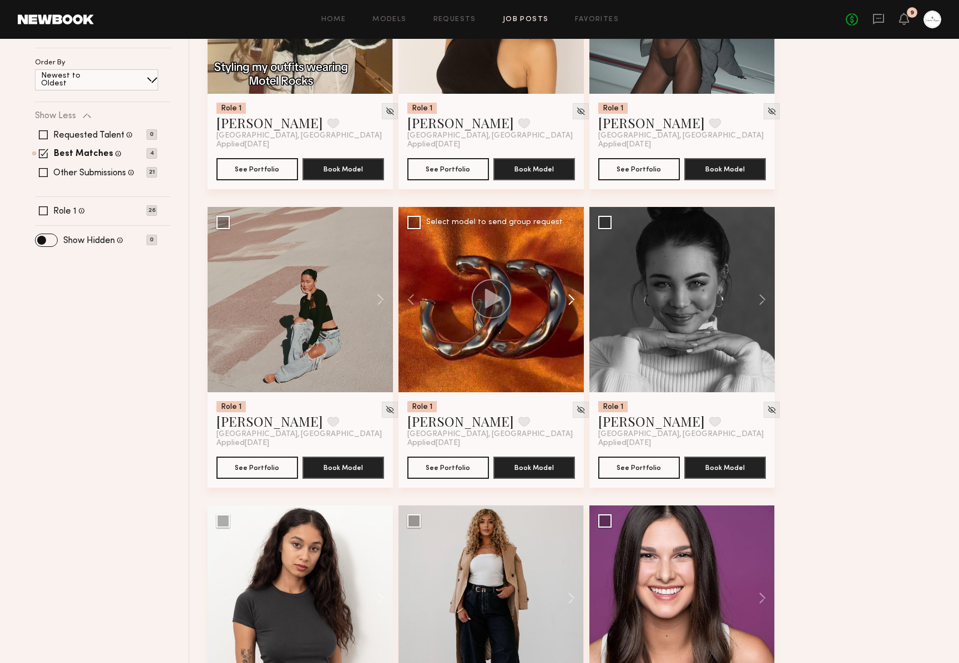
click at [573, 300] on button at bounding box center [566, 299] width 36 height 185
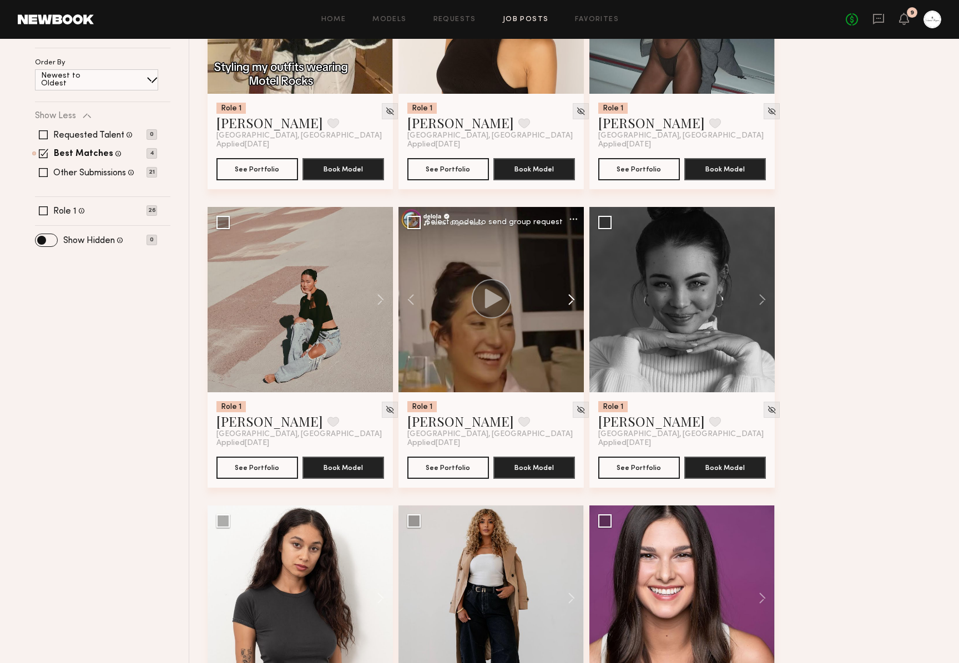
click at [573, 300] on button at bounding box center [566, 299] width 36 height 185
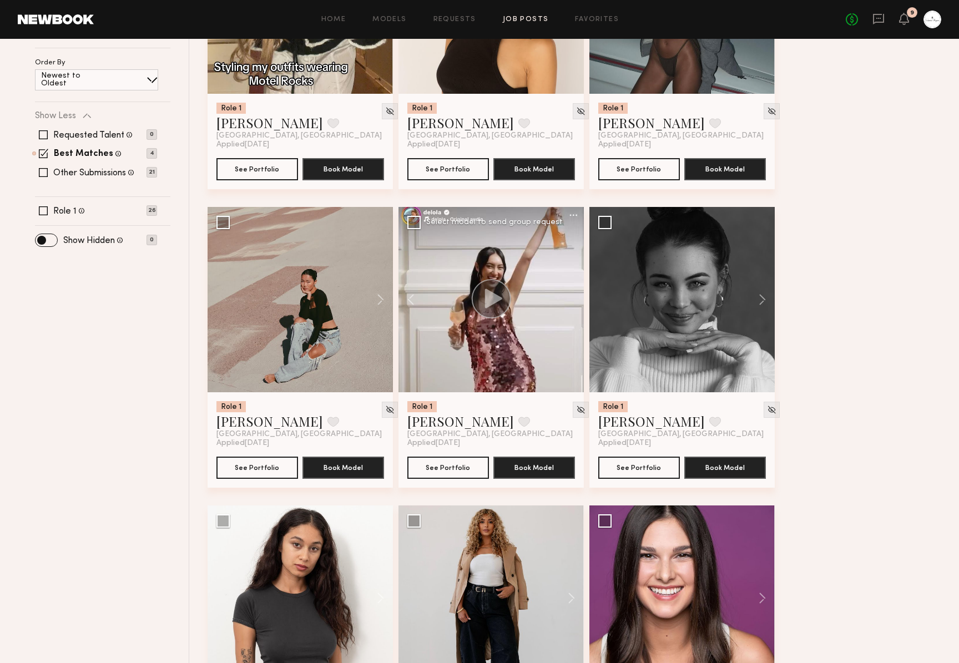
click at [573, 300] on div at bounding box center [490, 299] width 185 height 185
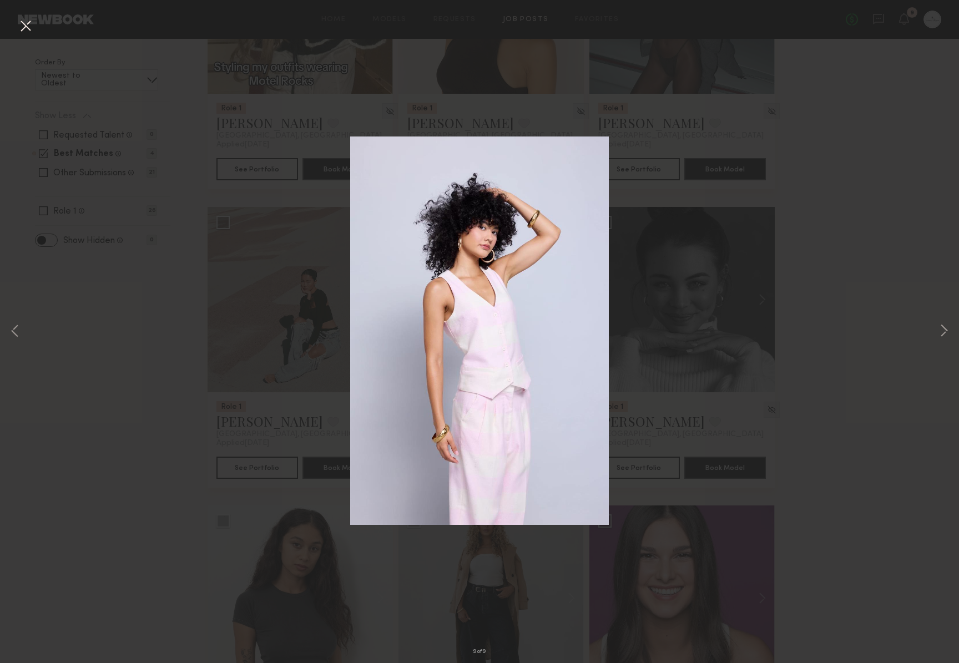
drag, startPoint x: 811, startPoint y: 300, endPoint x: 802, endPoint y: 302, distance: 9.0
click at [805, 301] on div "9 of 9" at bounding box center [479, 331] width 959 height 663
click at [26, 28] on button at bounding box center [26, 27] width 18 height 20
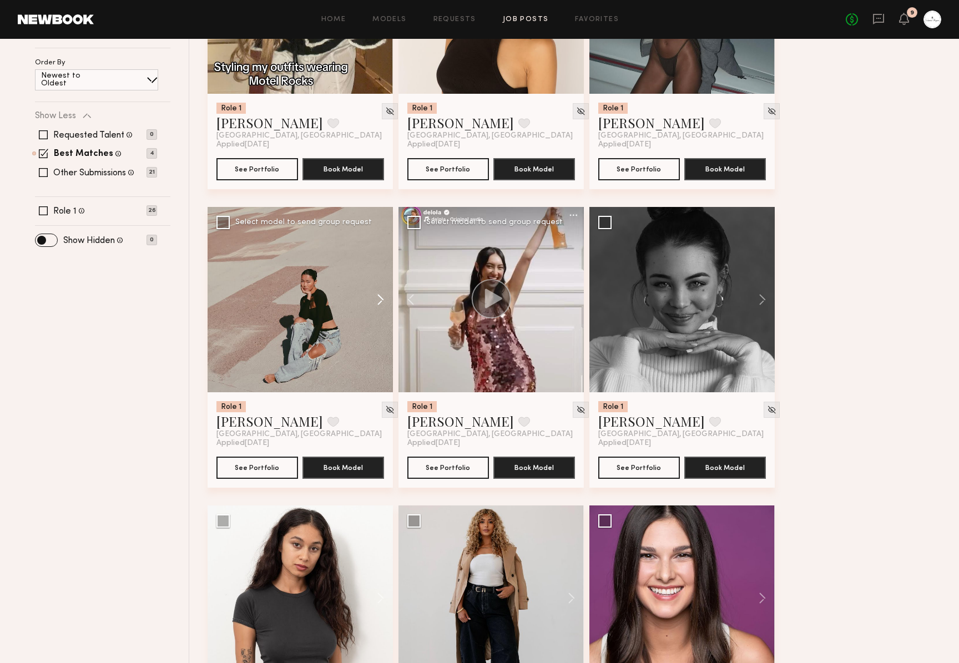
click at [381, 299] on button at bounding box center [375, 299] width 36 height 185
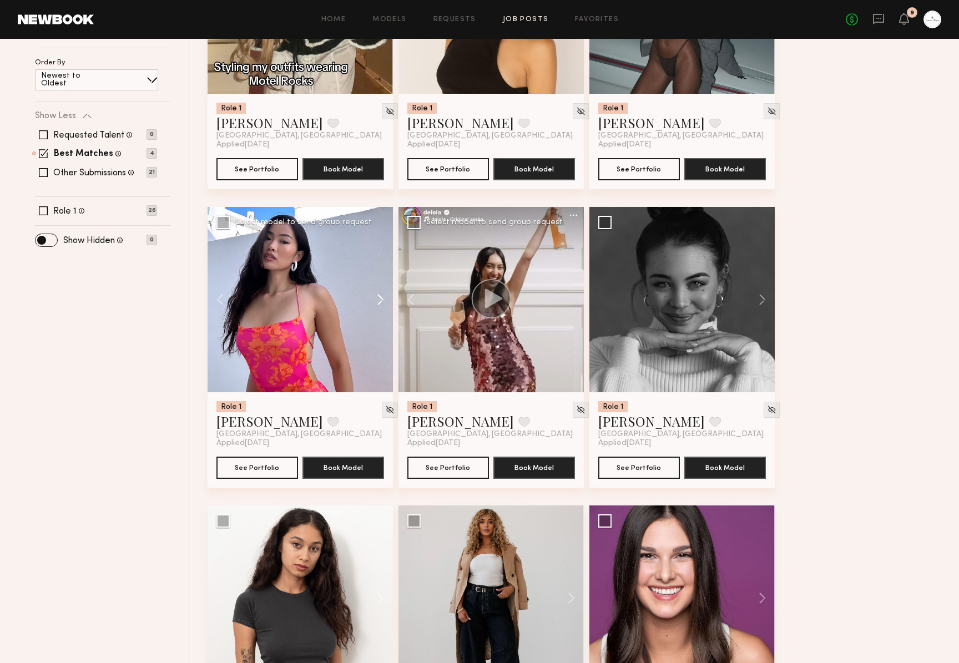
click at [378, 300] on button at bounding box center [375, 299] width 36 height 185
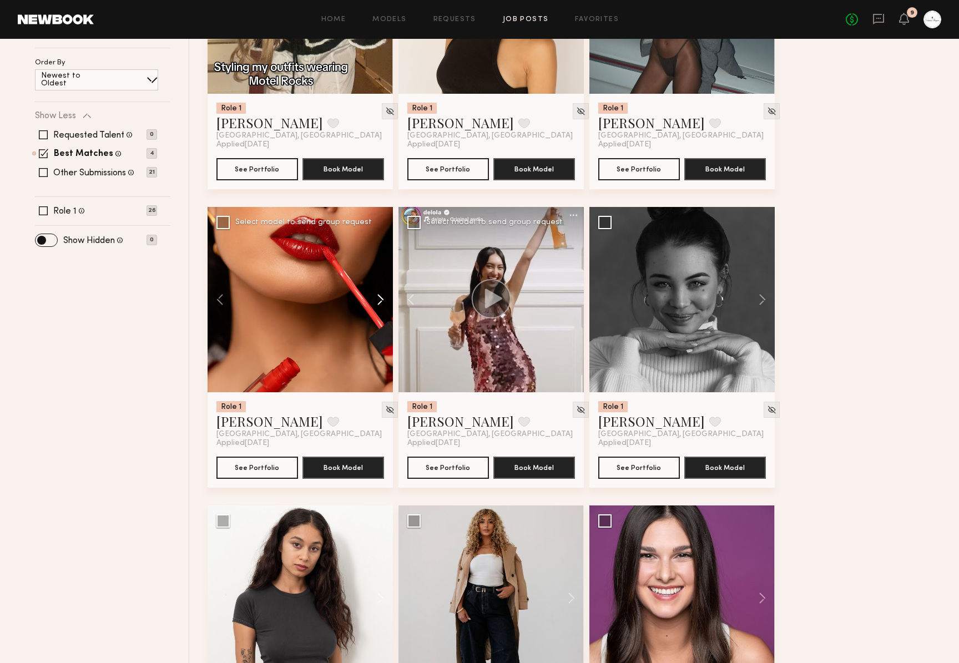
click at [378, 300] on button at bounding box center [375, 299] width 36 height 185
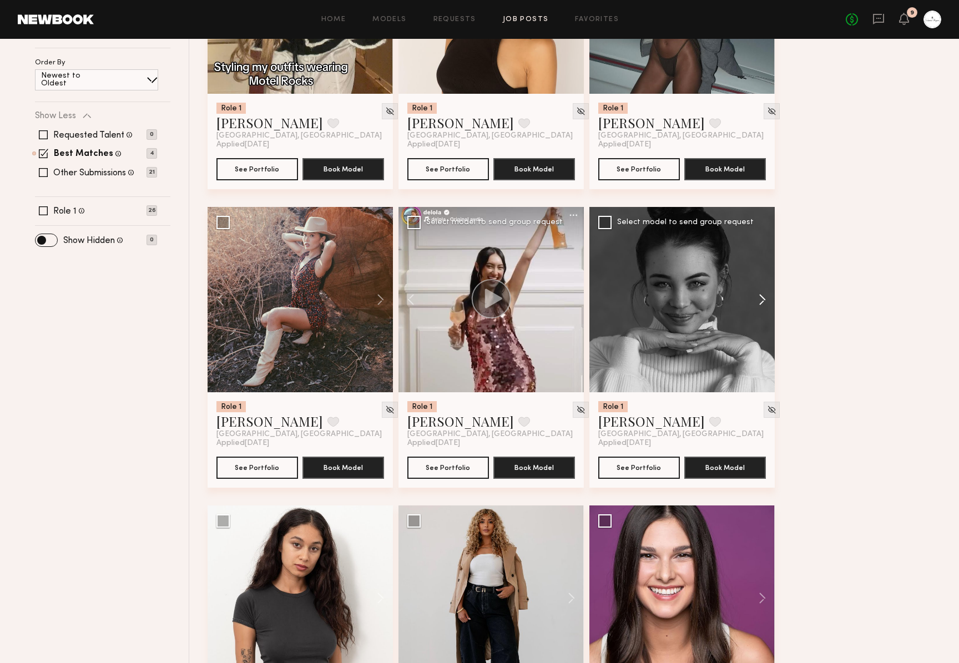
click at [770, 304] on button at bounding box center [757, 299] width 36 height 185
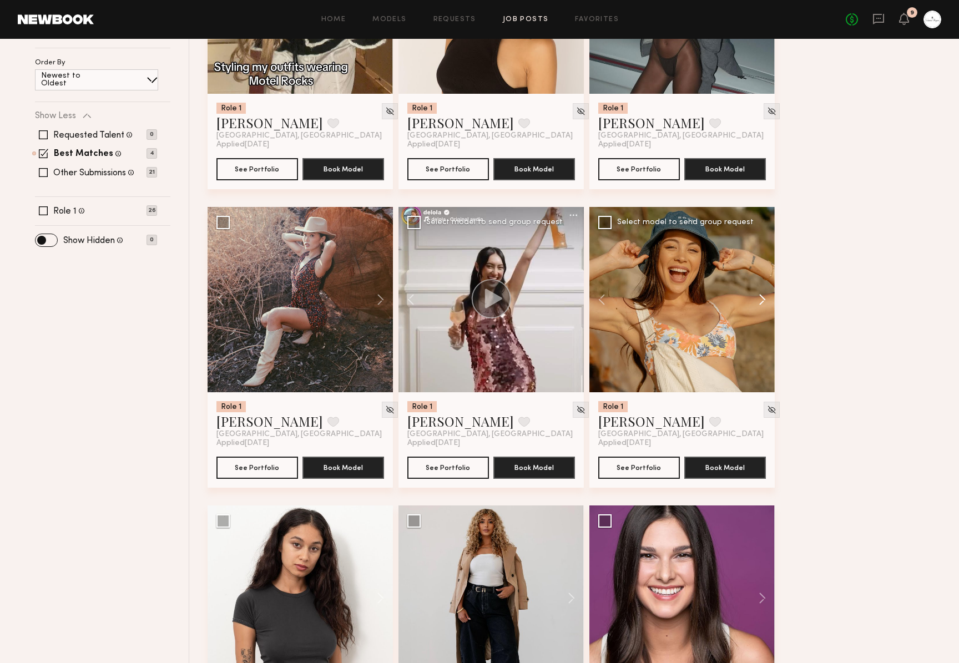
click at [763, 299] on button at bounding box center [757, 299] width 36 height 185
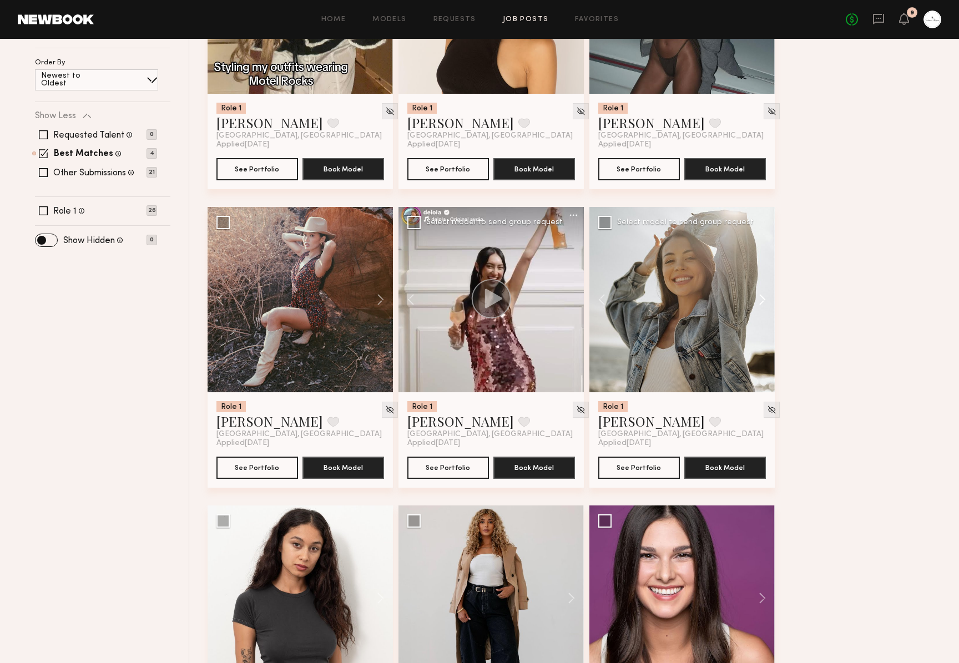
click at [763, 299] on button at bounding box center [757, 299] width 36 height 185
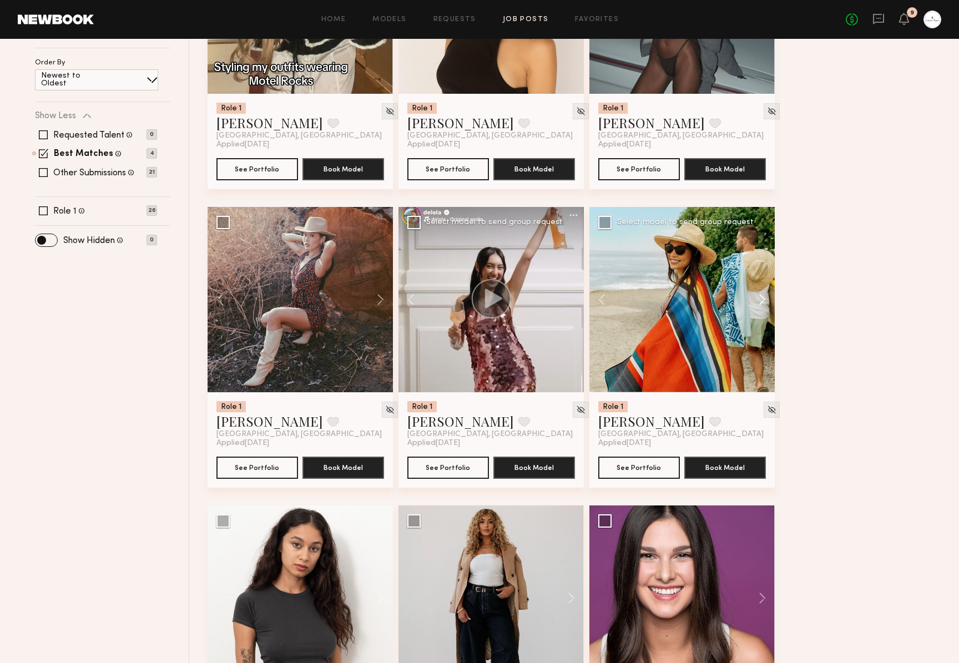
click at [763, 299] on button at bounding box center [757, 299] width 36 height 185
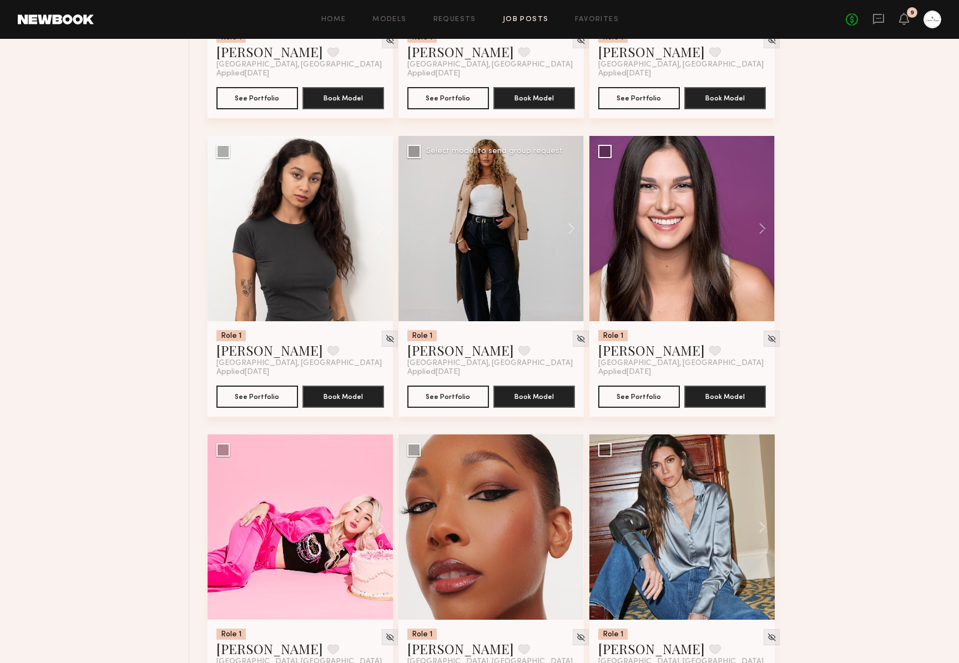
scroll to position [636, 0]
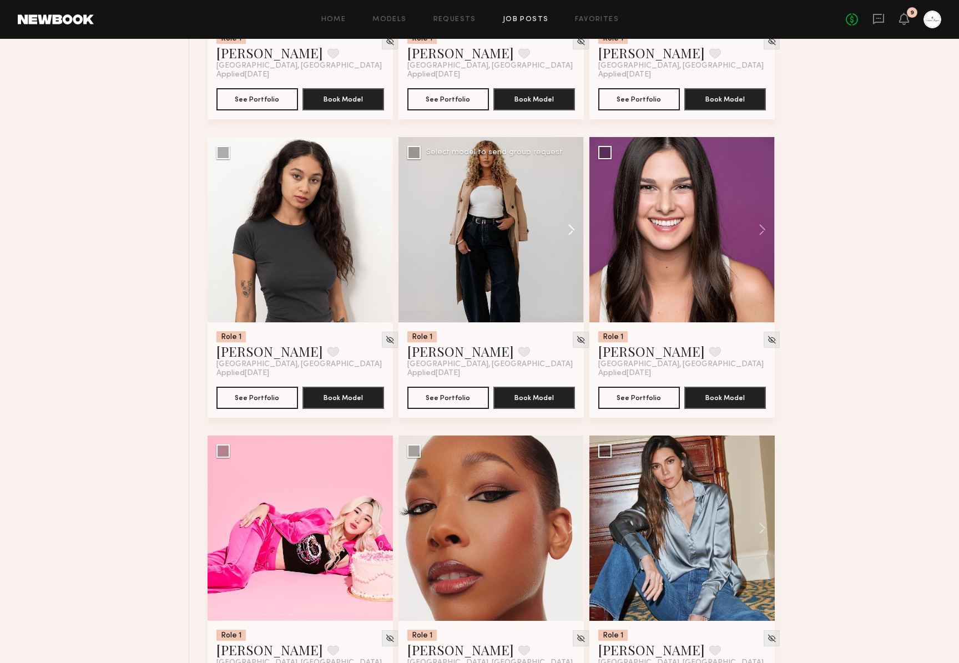
click at [569, 229] on button at bounding box center [566, 229] width 36 height 185
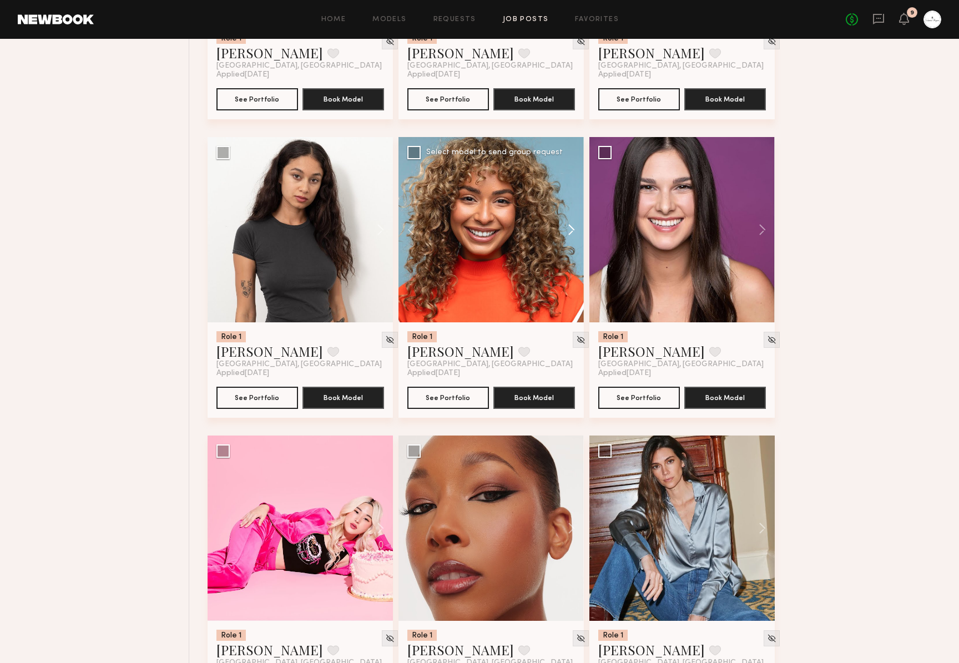
click at [570, 227] on button at bounding box center [566, 229] width 36 height 185
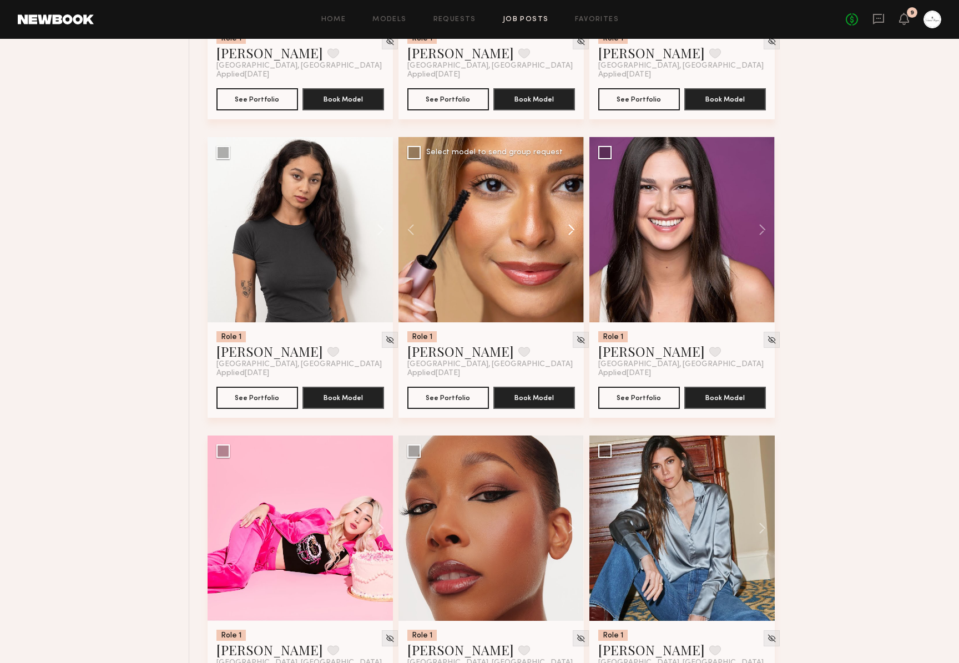
click at [570, 227] on button at bounding box center [566, 229] width 36 height 185
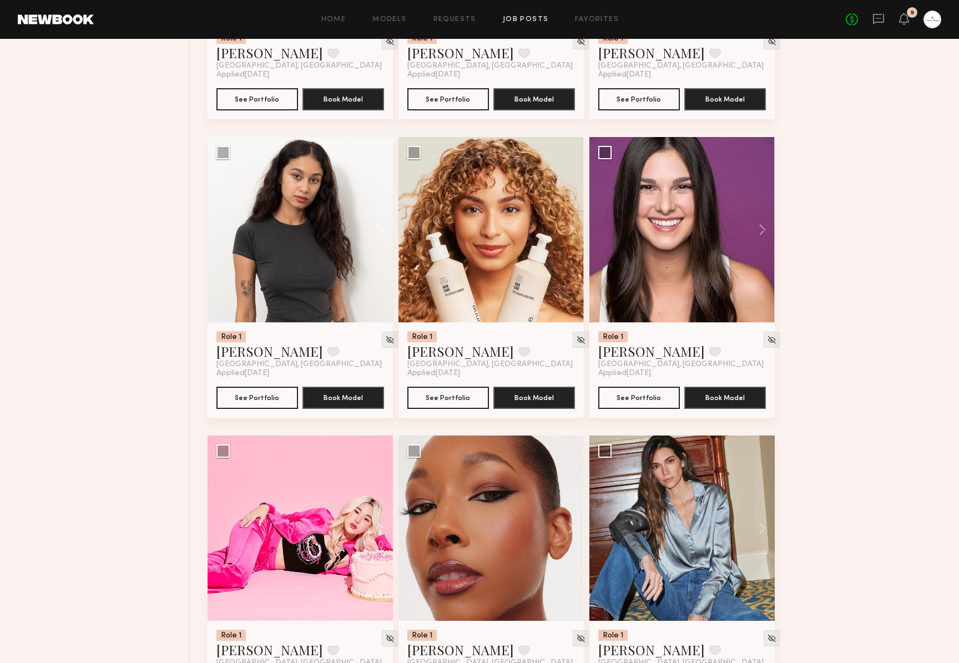
click at [895, 352] on div "Role 1 Bianca A. Favorite Los Angeles, CA Applied 08/25/2025 See Portfolio Book…" at bounding box center [578, 585] width 740 height 2090
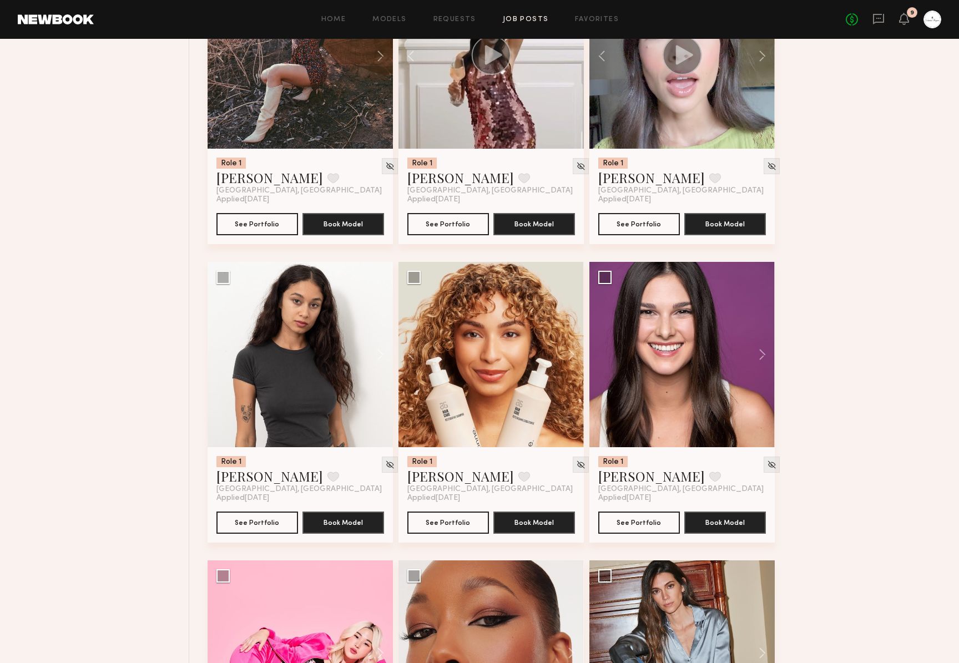
scroll to position [0, 0]
